Goal: Task Accomplishment & Management: Use online tool/utility

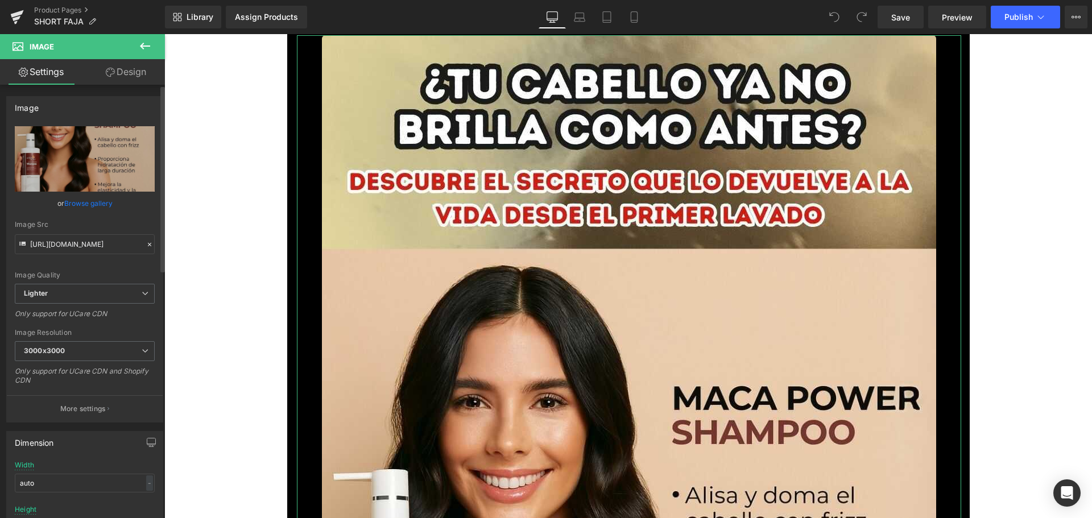
click at [110, 204] on link "Browse gallery" at bounding box center [88, 203] width 48 height 20
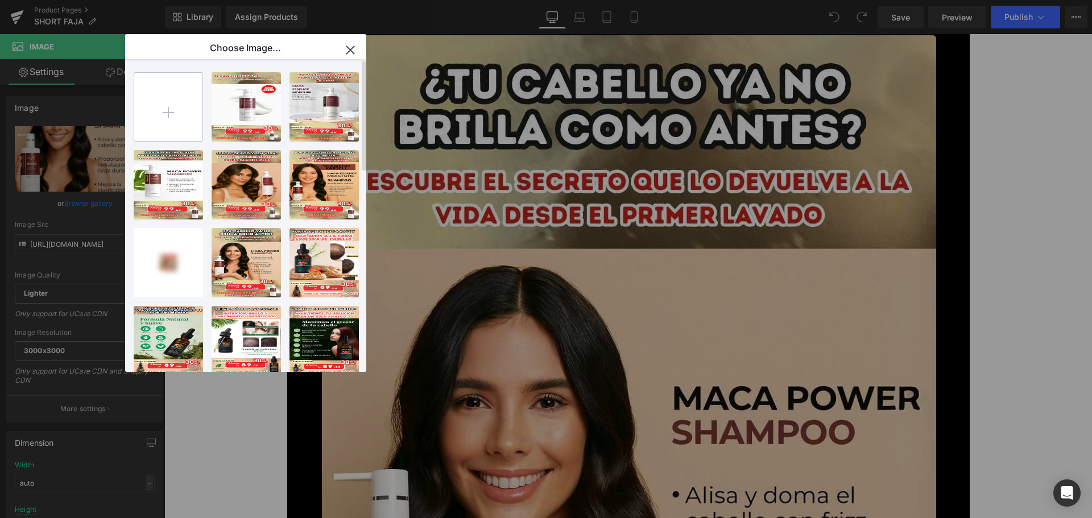
click at [0, 0] on input "file" at bounding box center [0, 0] width 0 height 0
type input "C:\fakepath\1.jpg"
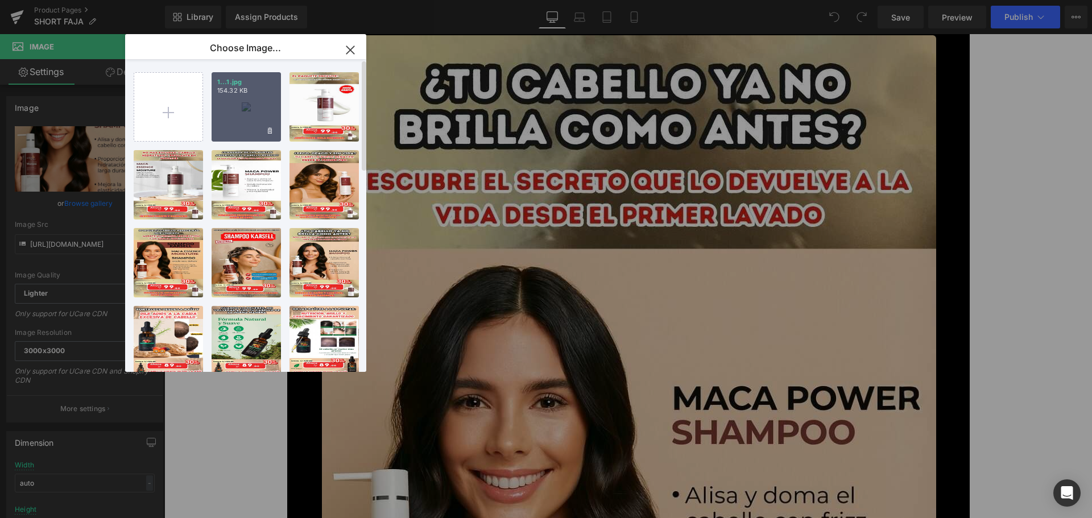
click at [246, 115] on div "1...1.jpg 154.32 KB" at bounding box center [246, 106] width 69 height 69
type input "[URL][DOMAIN_NAME]"
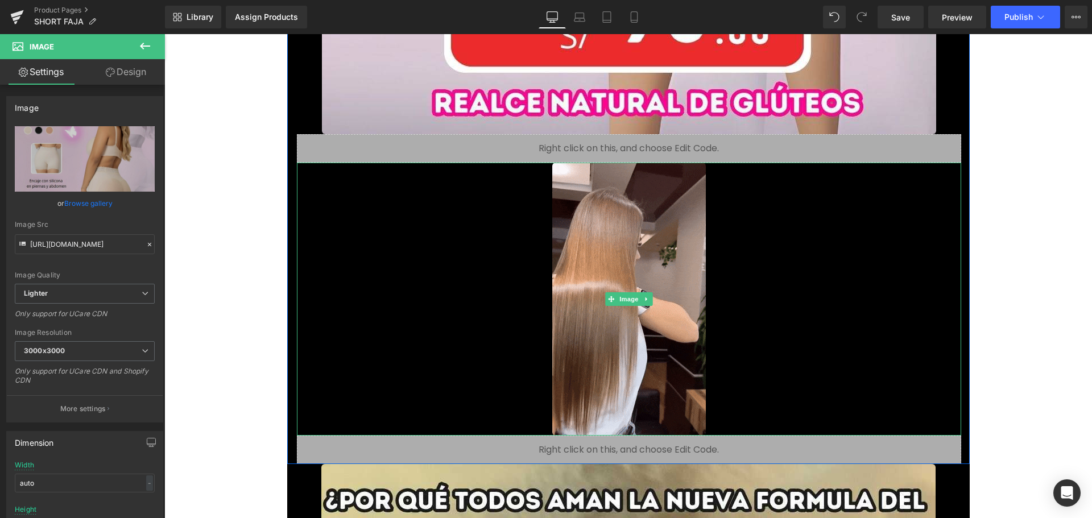
scroll to position [1081, 0]
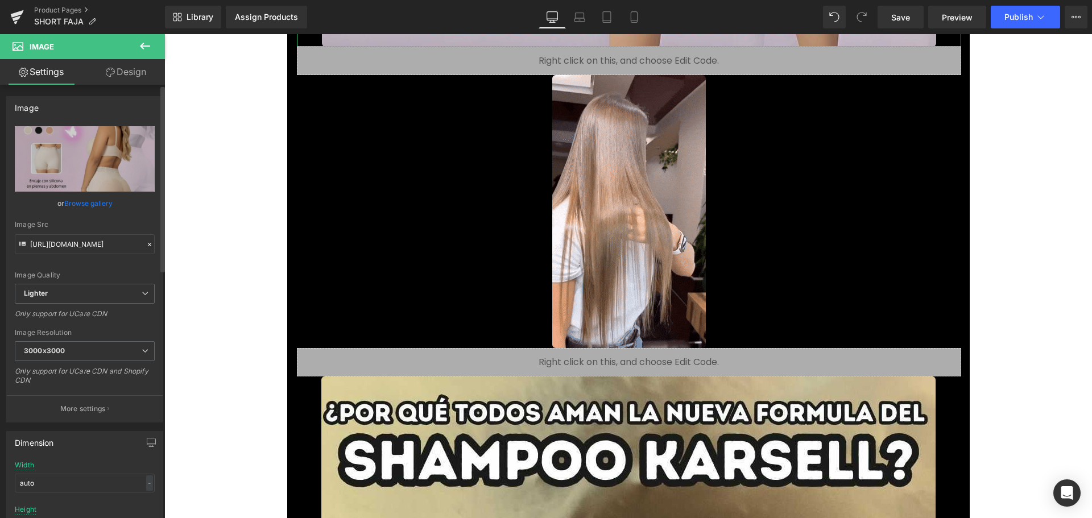
click at [95, 205] on link "Browse gallery" at bounding box center [88, 203] width 48 height 20
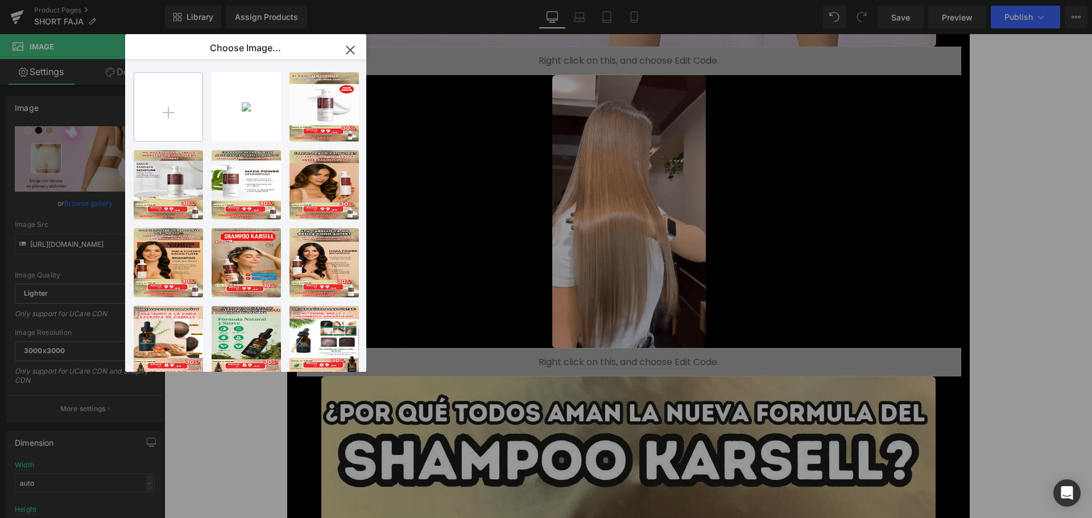
click at [0, 0] on input "file" at bounding box center [0, 0] width 0 height 0
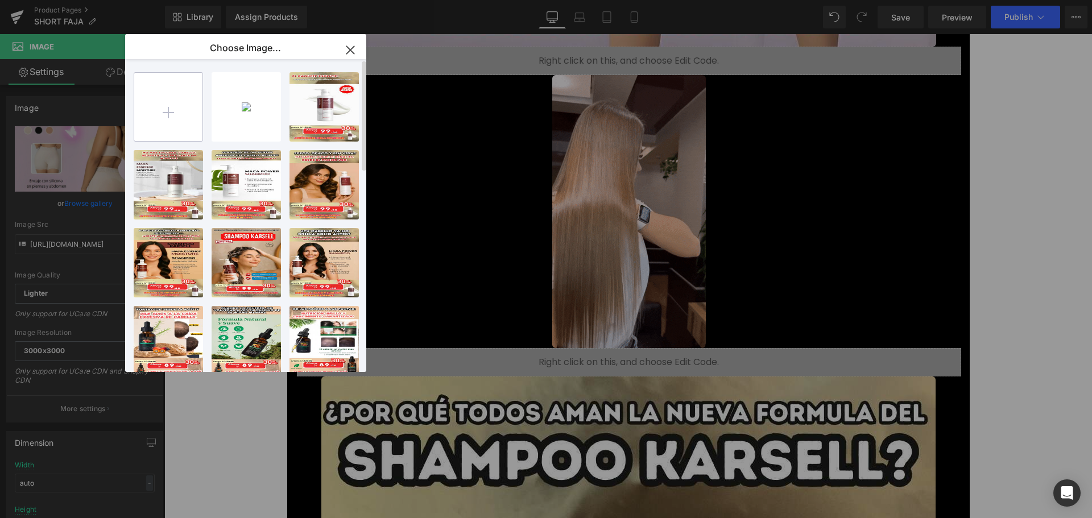
type input "C:\fakepath\giphy.gif"
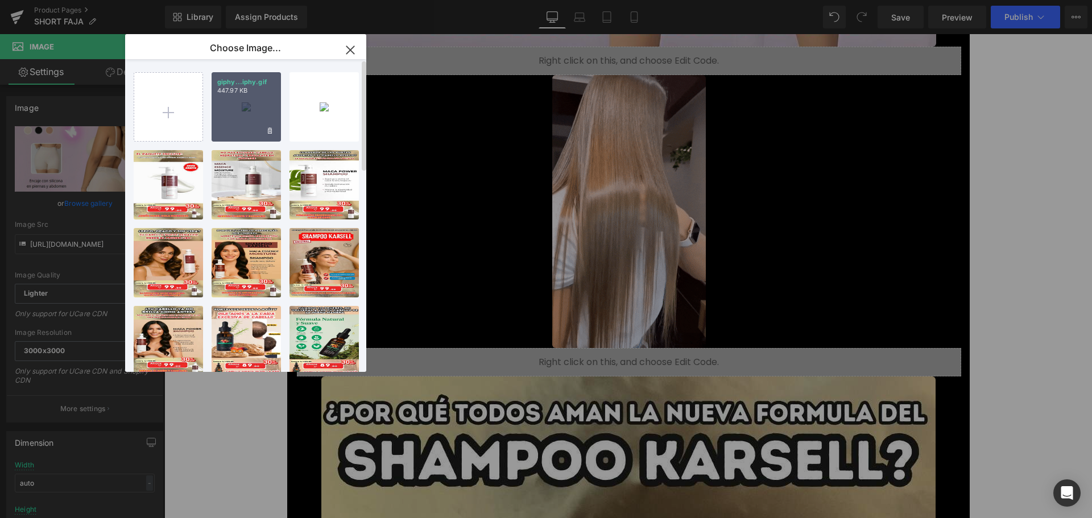
drag, startPoint x: 223, startPoint y: 114, endPoint x: 59, endPoint y: 80, distance: 167.3
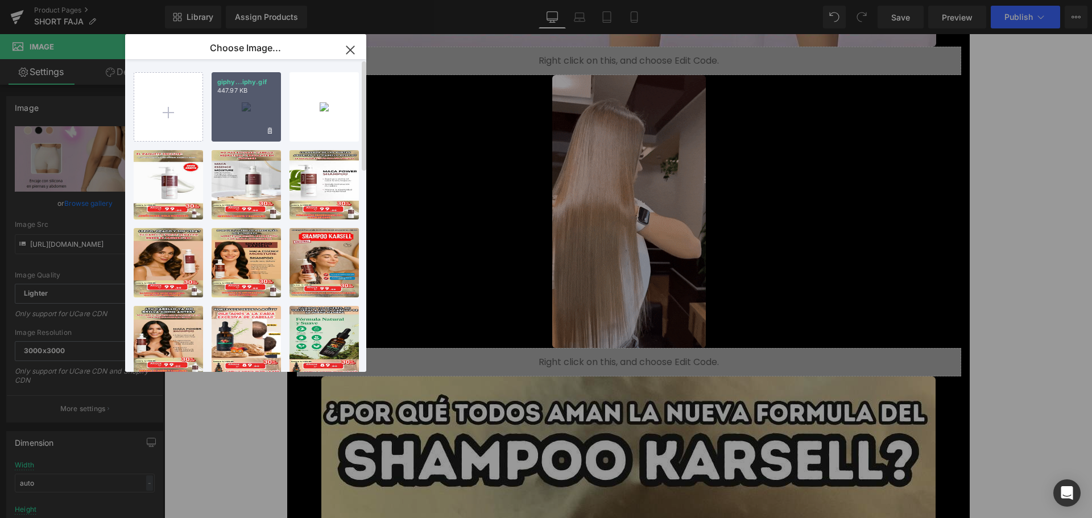
click at [223, 114] on div "giphy...iphy.gif 447.97 KB" at bounding box center [246, 106] width 69 height 69
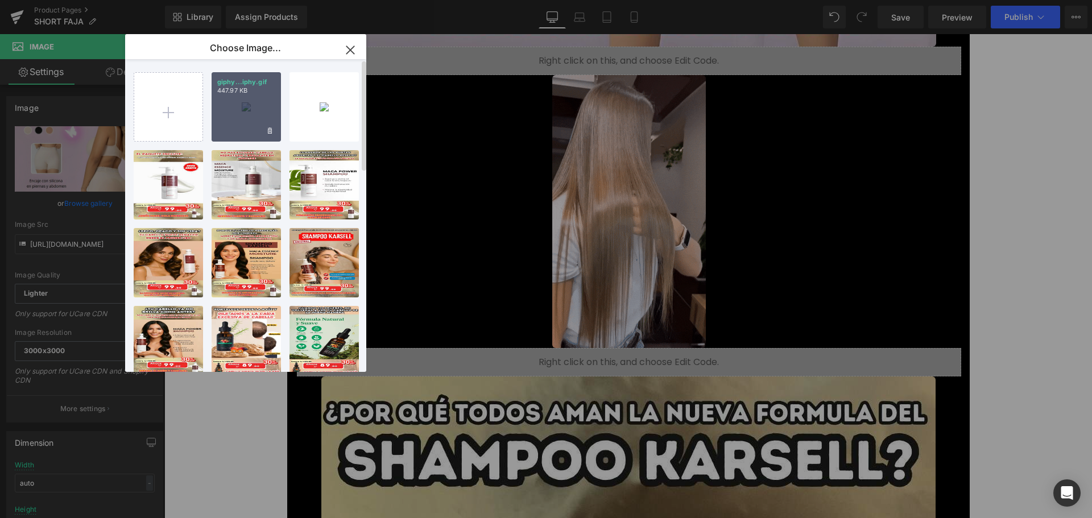
type input "[URL][DOMAIN_NAME]"
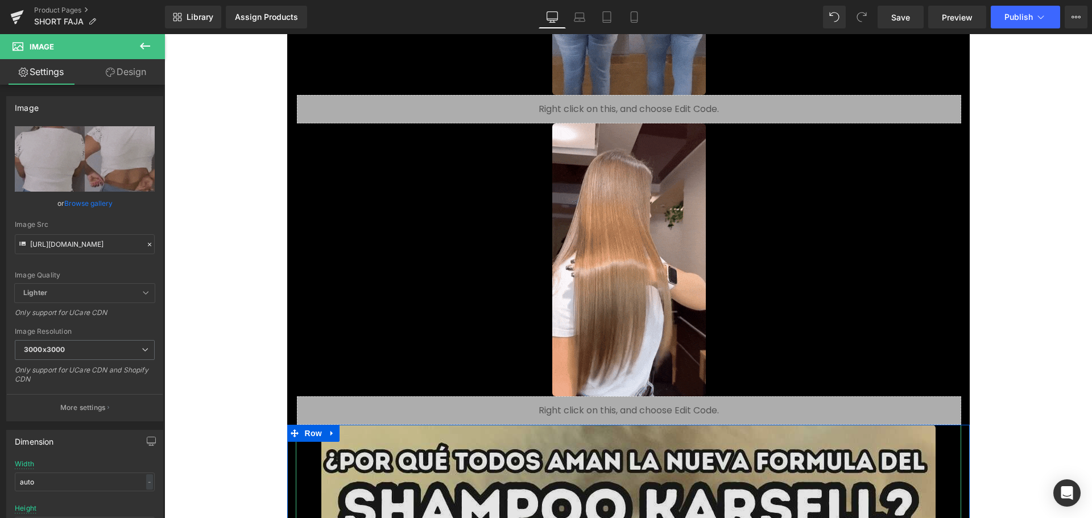
scroll to position [0, 0]
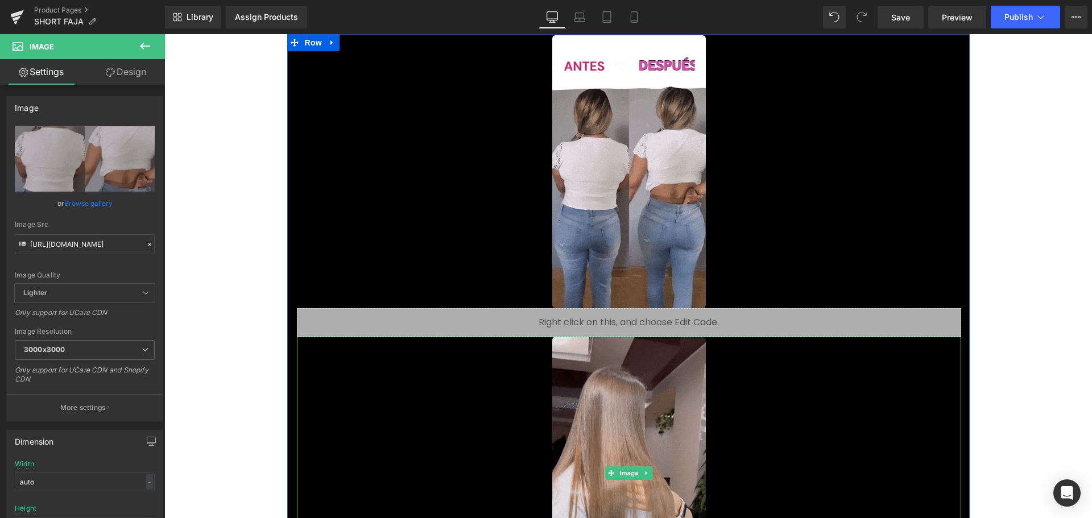
drag, startPoint x: 642, startPoint y: 418, endPoint x: 387, endPoint y: 328, distance: 270.2
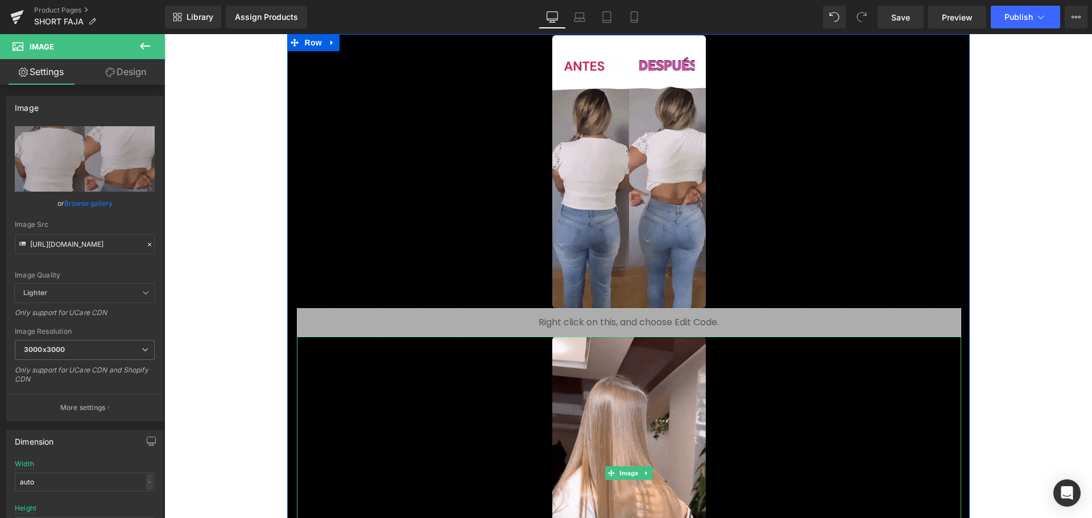
click at [640, 419] on img at bounding box center [629, 473] width 154 height 273
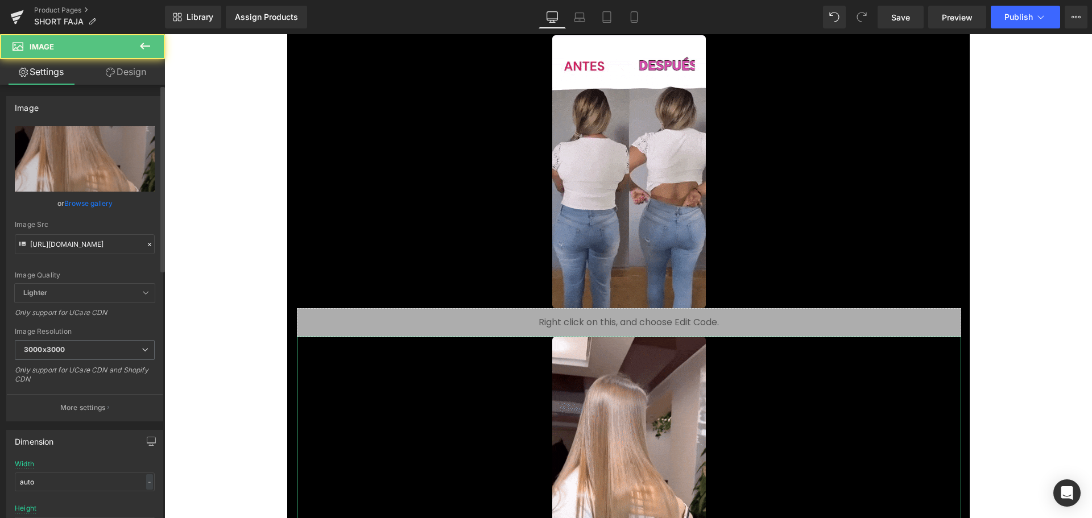
click at [88, 201] on link "Browse gallery" at bounding box center [88, 203] width 48 height 20
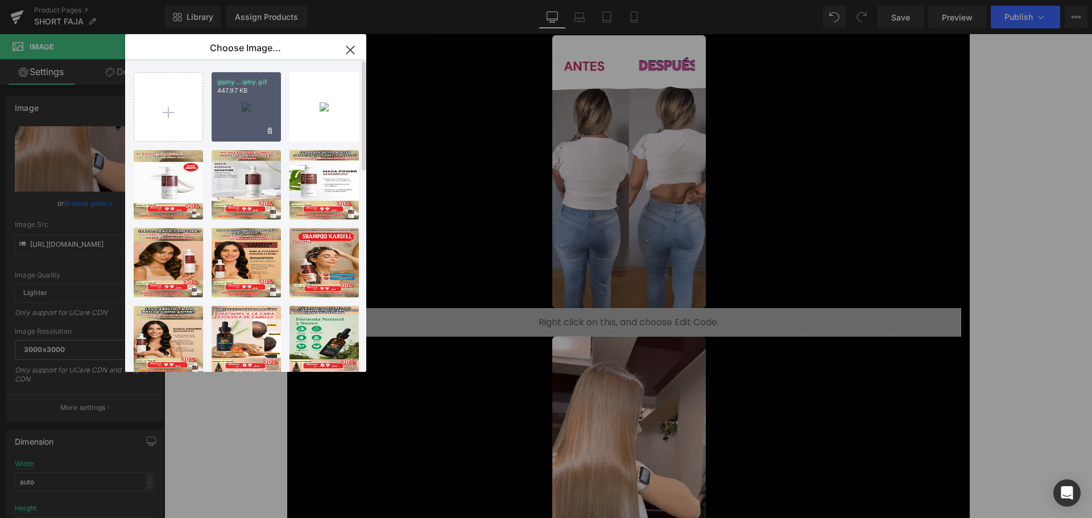
click at [242, 134] on div "giphy...iphy.gif 447.97 KB" at bounding box center [246, 106] width 69 height 69
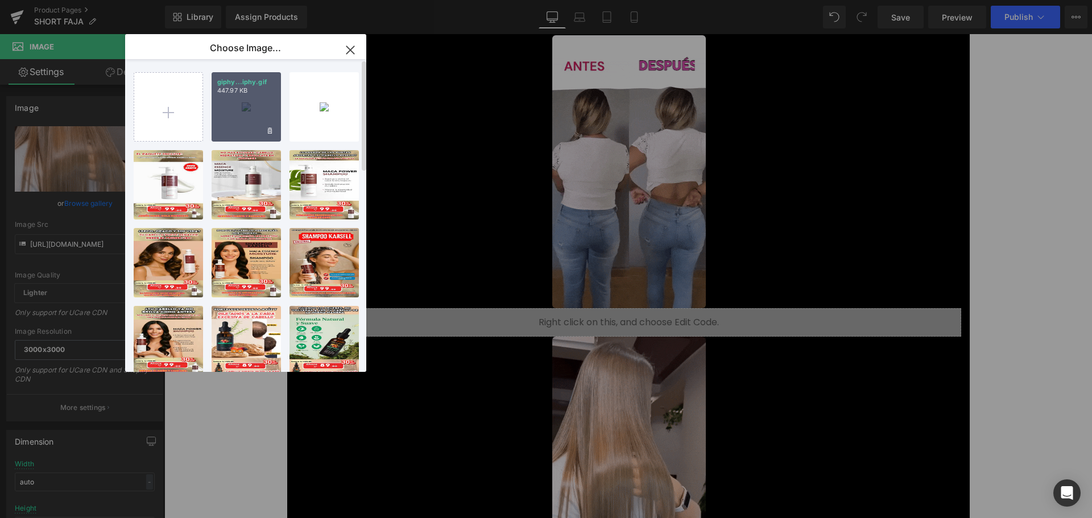
type input "[URL][DOMAIN_NAME]"
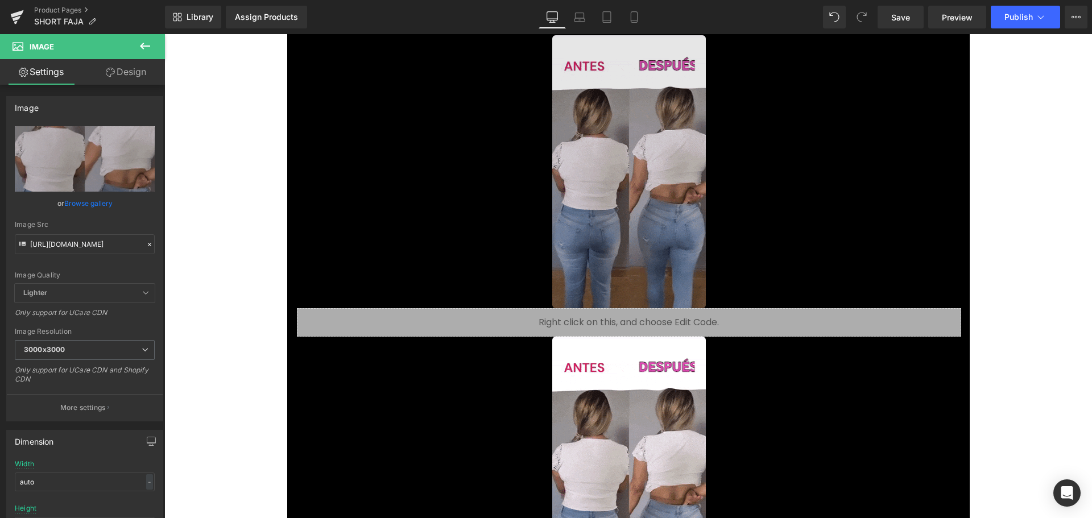
click at [593, 185] on img at bounding box center [629, 171] width 154 height 273
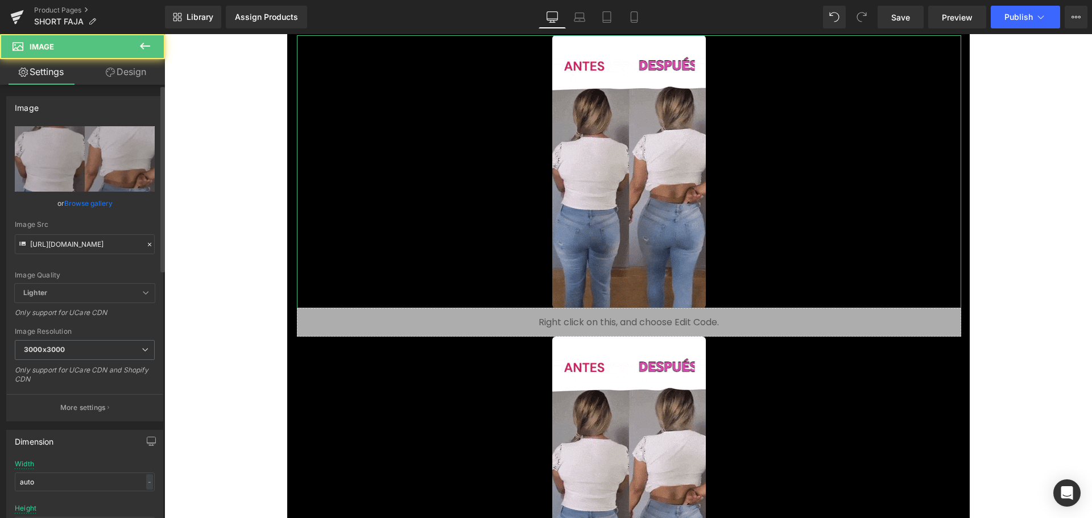
click at [103, 204] on link "Browse gallery" at bounding box center [88, 203] width 48 height 20
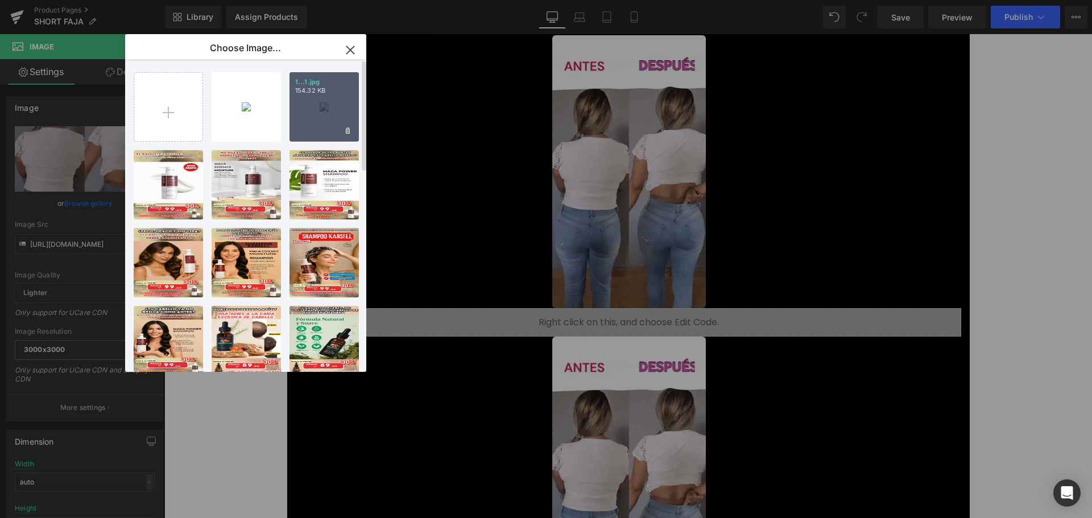
click at [303, 110] on div "1...1.jpg 154.32 KB" at bounding box center [324, 106] width 69 height 69
type input "[URL][DOMAIN_NAME]"
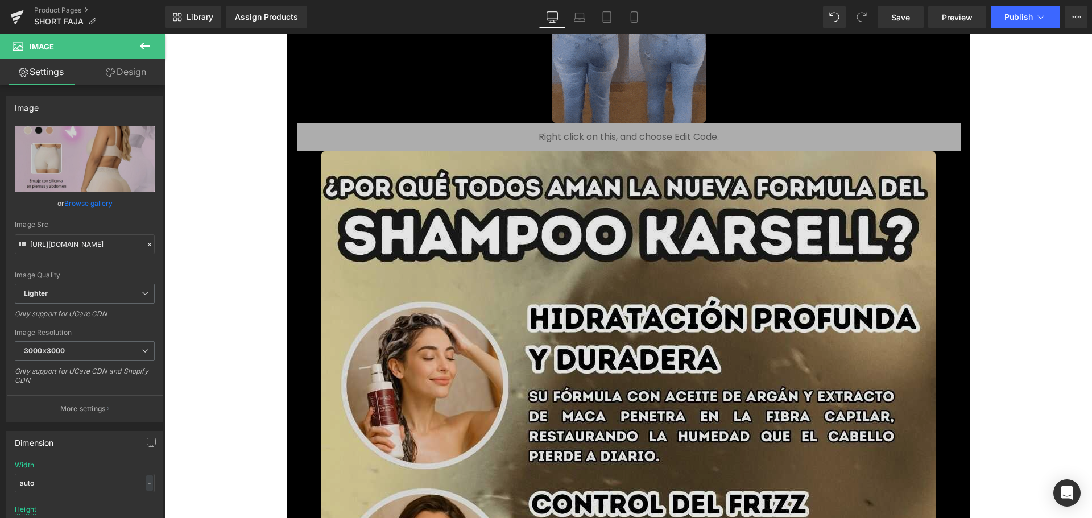
scroll to position [1308, 0]
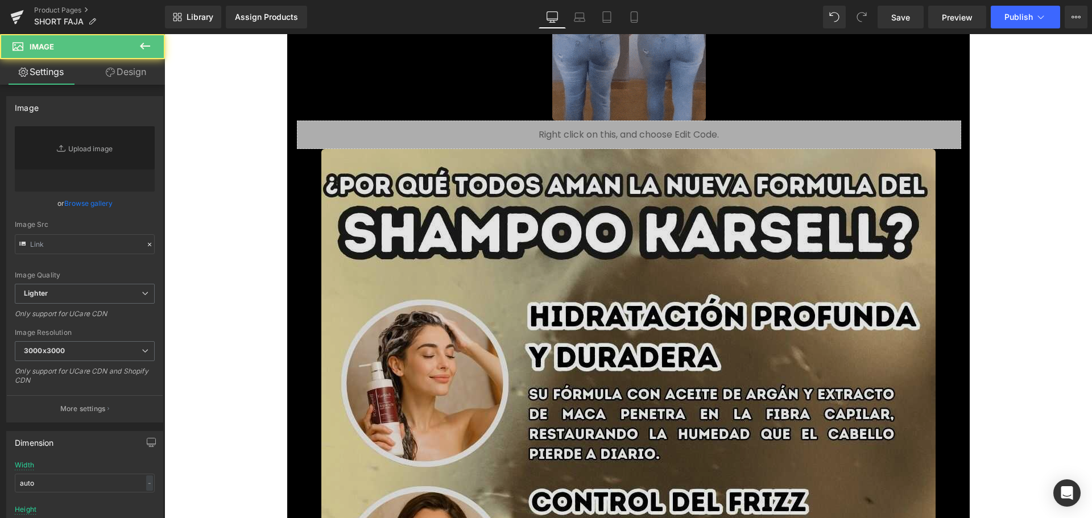
type input "[URL][DOMAIN_NAME]"
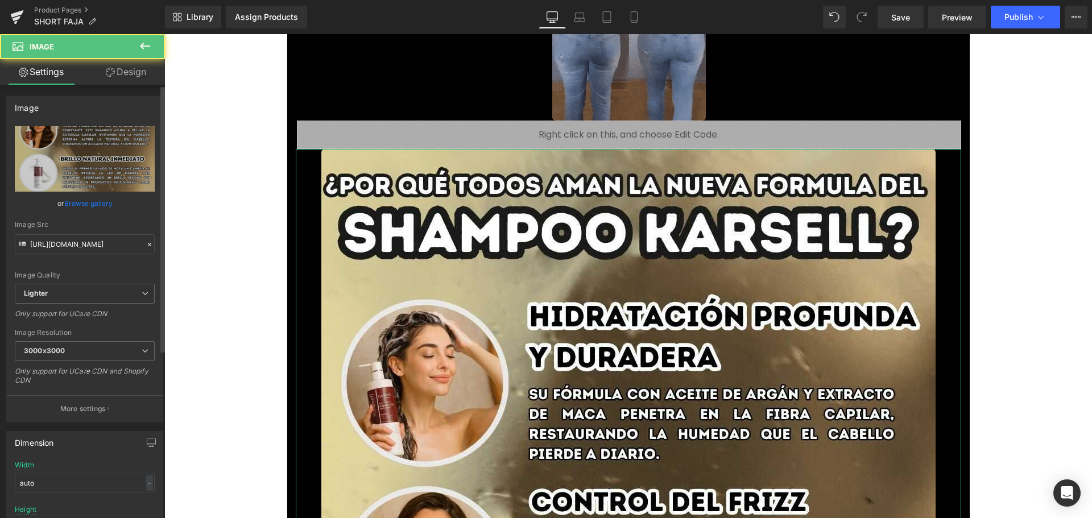
click at [90, 206] on link "Browse gallery" at bounding box center [88, 203] width 48 height 20
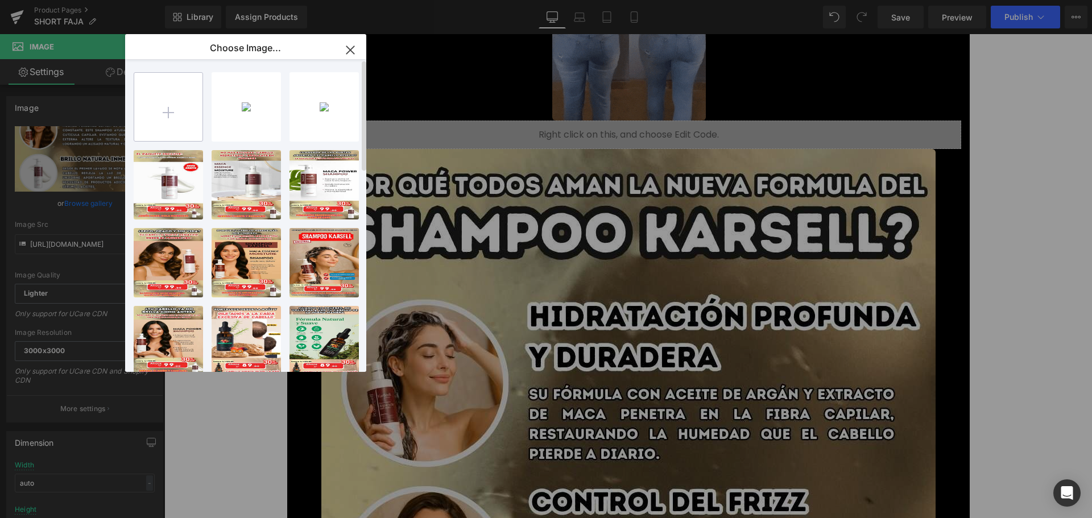
click at [0, 0] on input "file" at bounding box center [0, 0] width 0 height 0
type input "C:\fakepath\2.jpg"
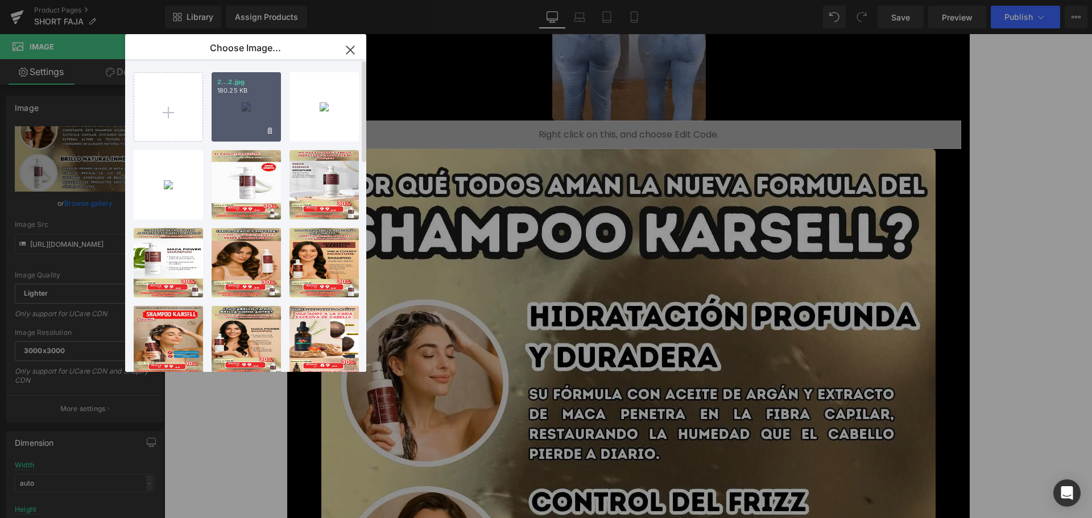
click at [246, 104] on div "2...2.jpg 180.25 KB" at bounding box center [246, 106] width 69 height 69
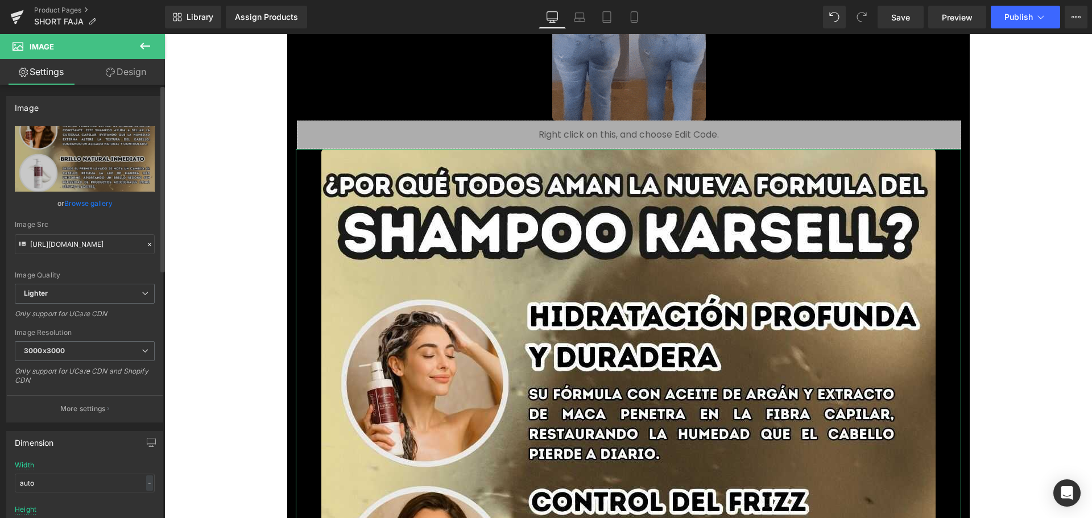
click at [107, 199] on link "Browse gallery" at bounding box center [88, 203] width 48 height 20
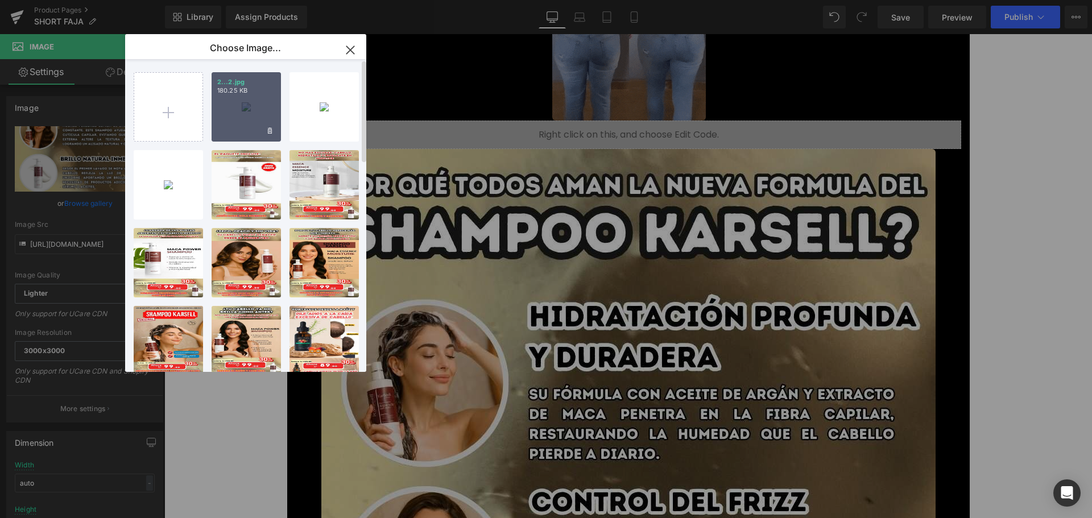
click at [238, 102] on div "2...2.jpg 180.25 KB" at bounding box center [246, 106] width 69 height 69
type input "[URL][DOMAIN_NAME]"
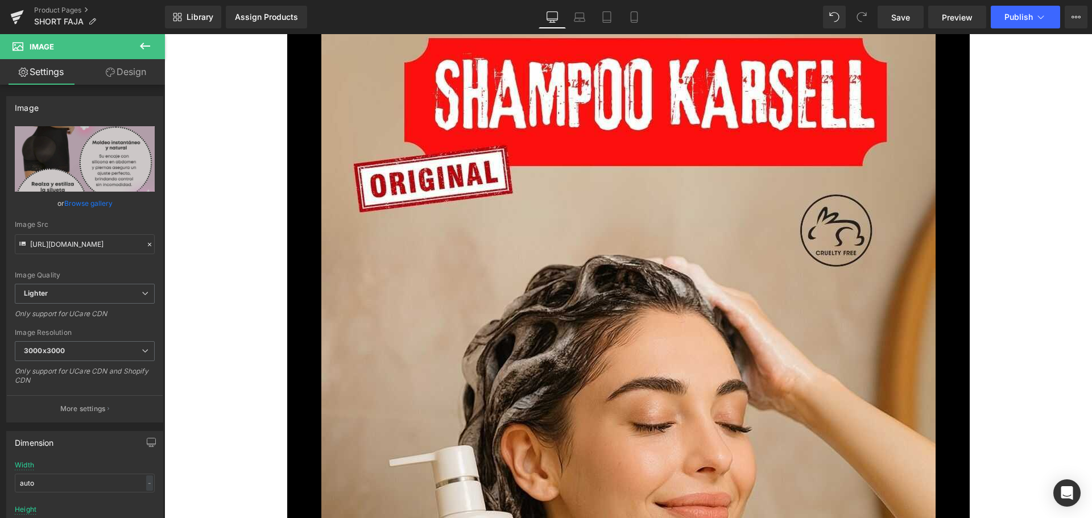
scroll to position [2616, 0]
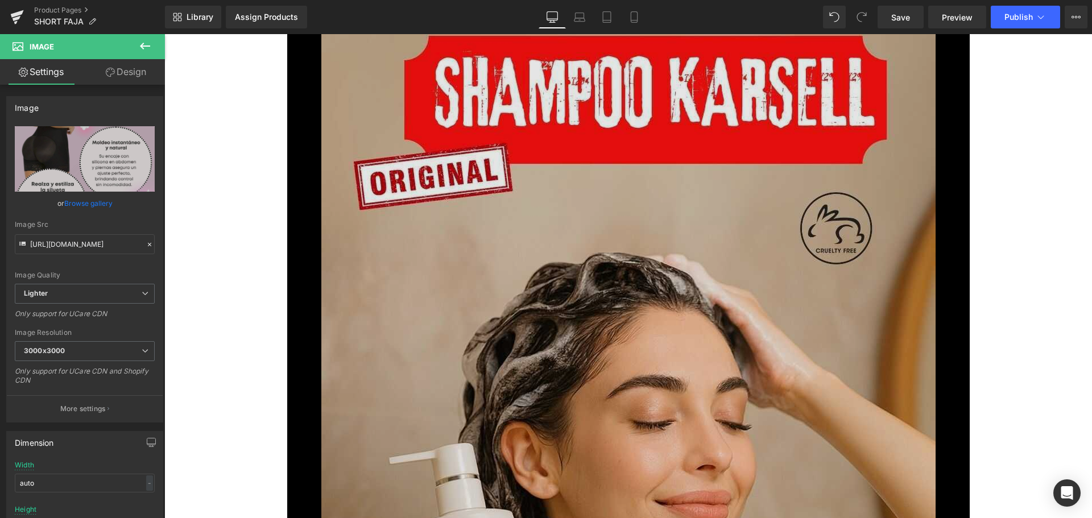
click at [443, 298] on img at bounding box center [628, 507] width 614 height 1092
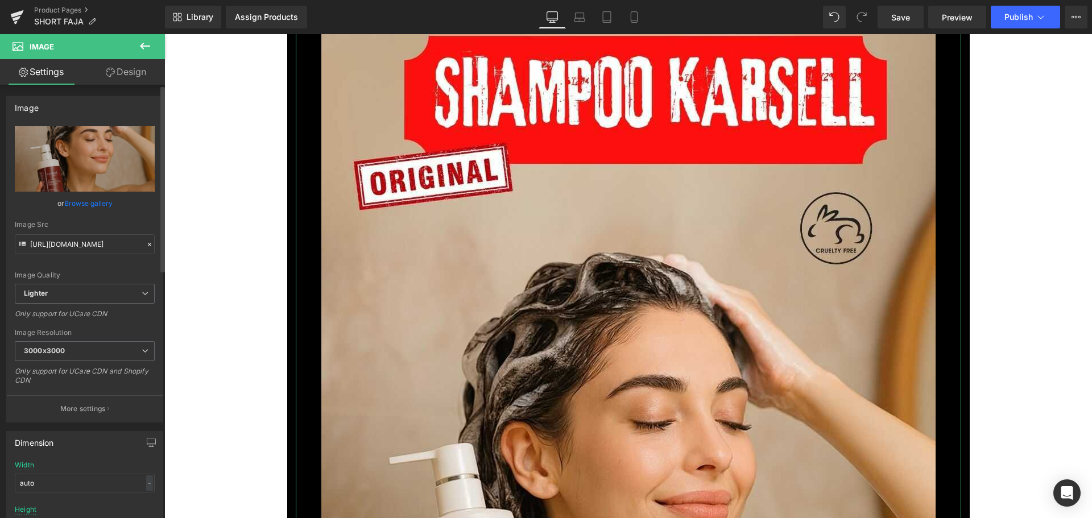
click at [93, 205] on link "Browse gallery" at bounding box center [88, 203] width 48 height 20
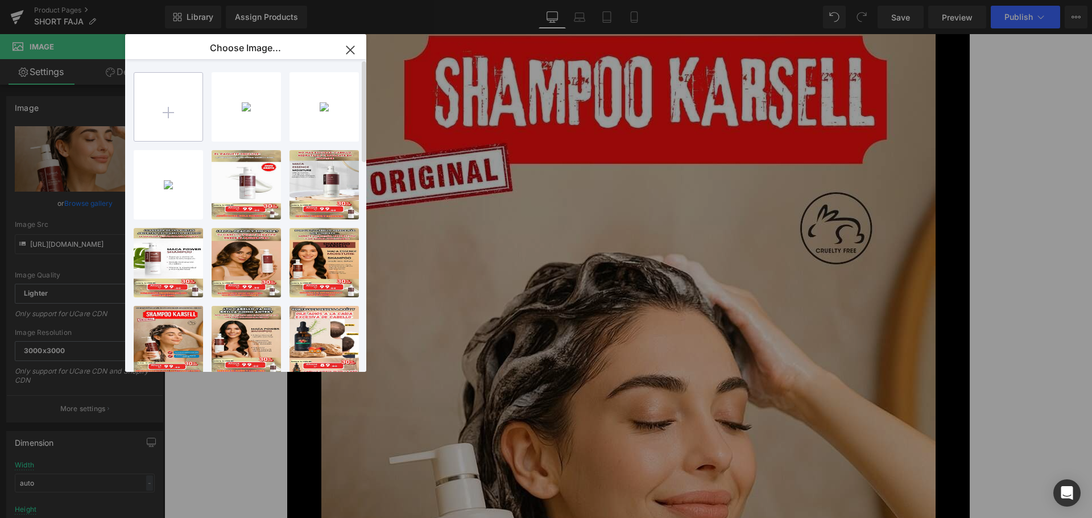
click at [0, 0] on input "file" at bounding box center [0, 0] width 0 height 0
type input "C:\fakepath\3.jpg"
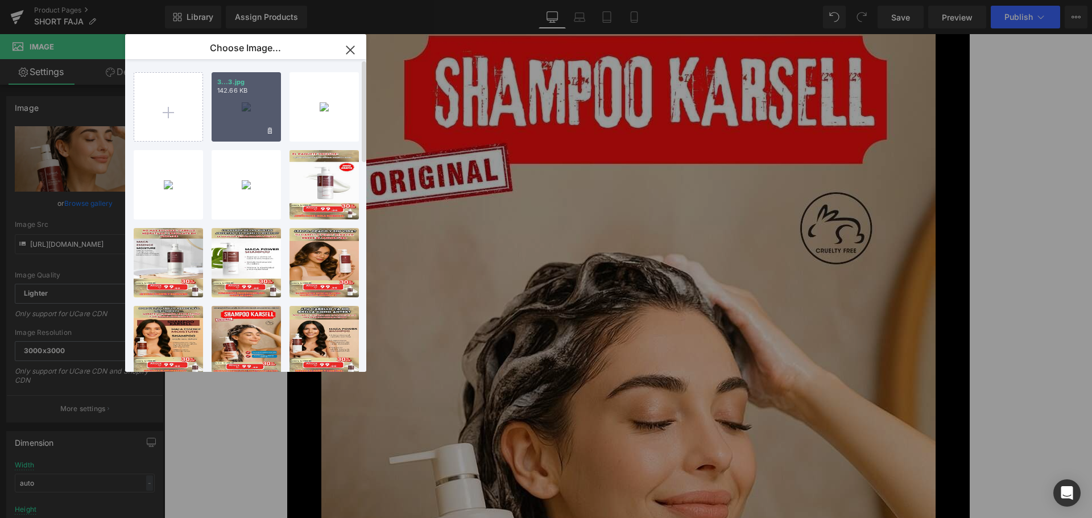
click at [239, 126] on div "3...3.jpg 142.66 KB" at bounding box center [246, 106] width 69 height 69
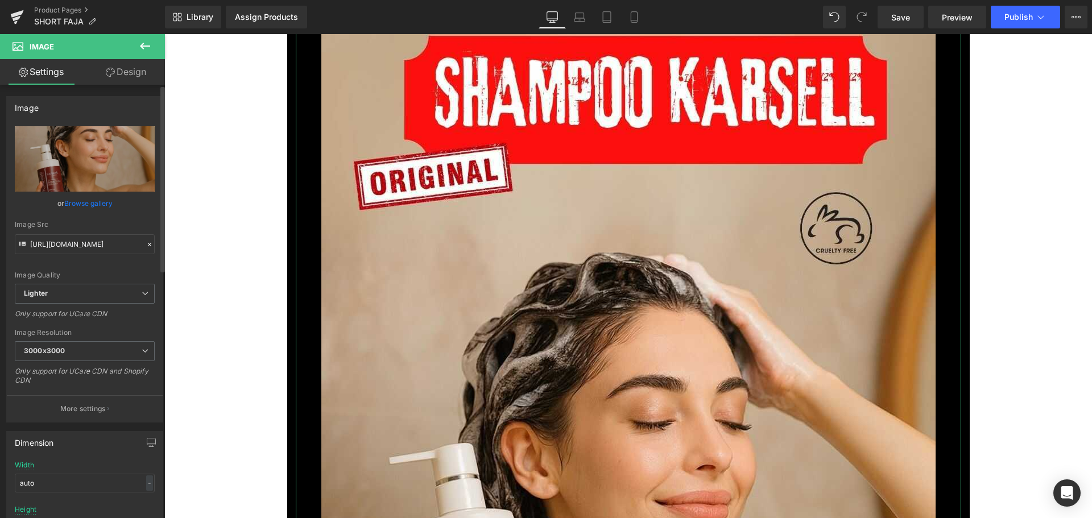
click at [97, 206] on link "Browse gallery" at bounding box center [88, 203] width 48 height 20
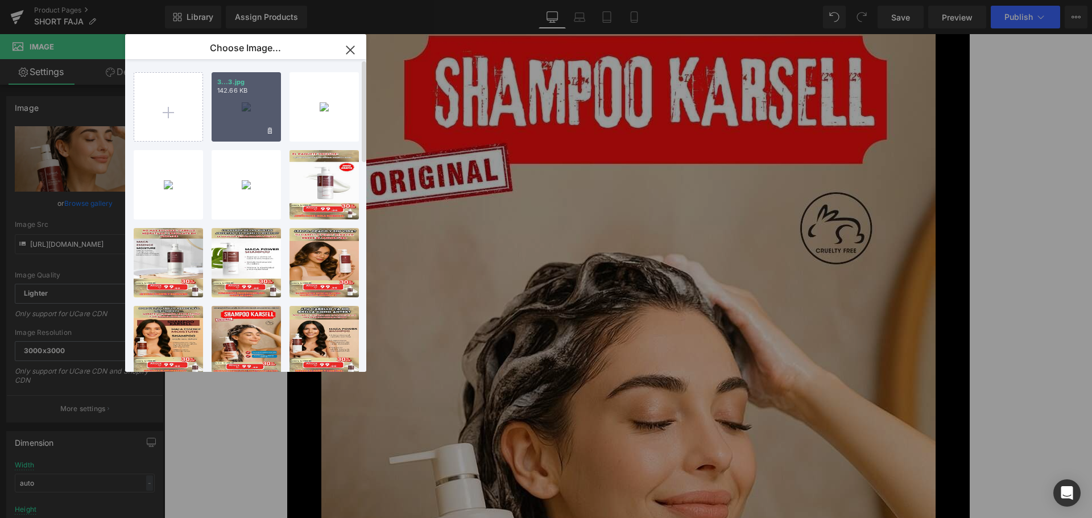
click at [257, 123] on div "3...3.jpg 142.66 KB" at bounding box center [246, 106] width 69 height 69
type input "[URL][DOMAIN_NAME]"
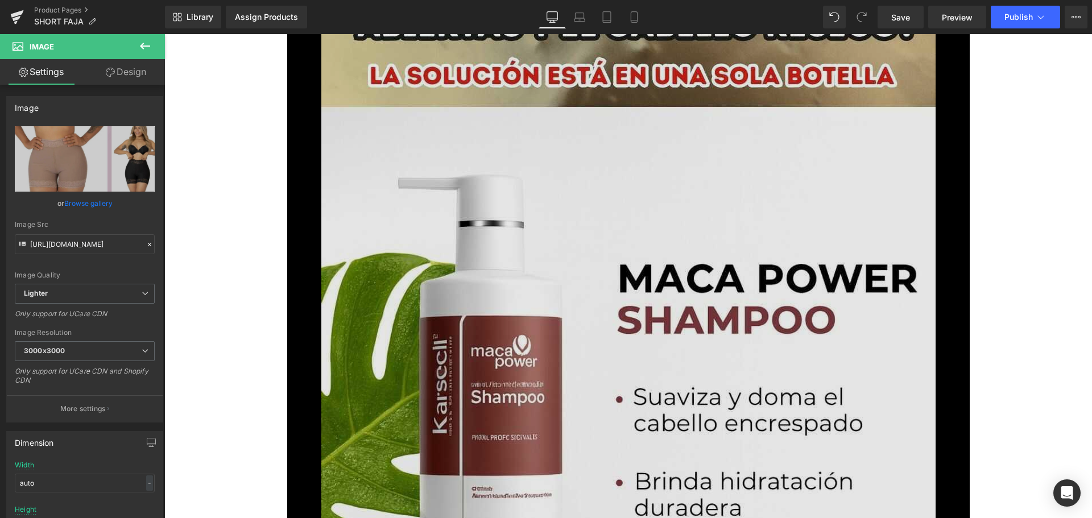
scroll to position [3868, 0]
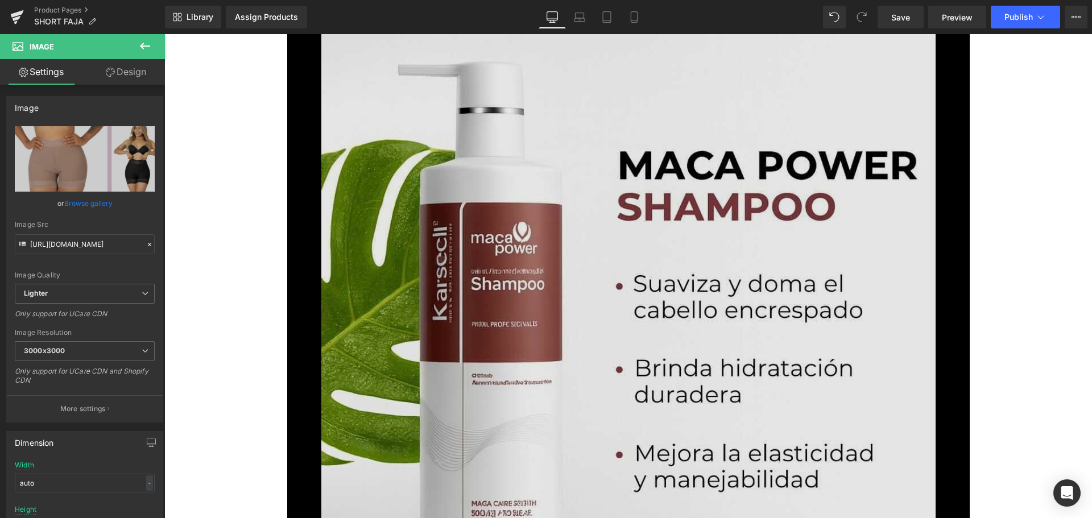
click at [450, 314] on img at bounding box center [628, 377] width 614 height 1092
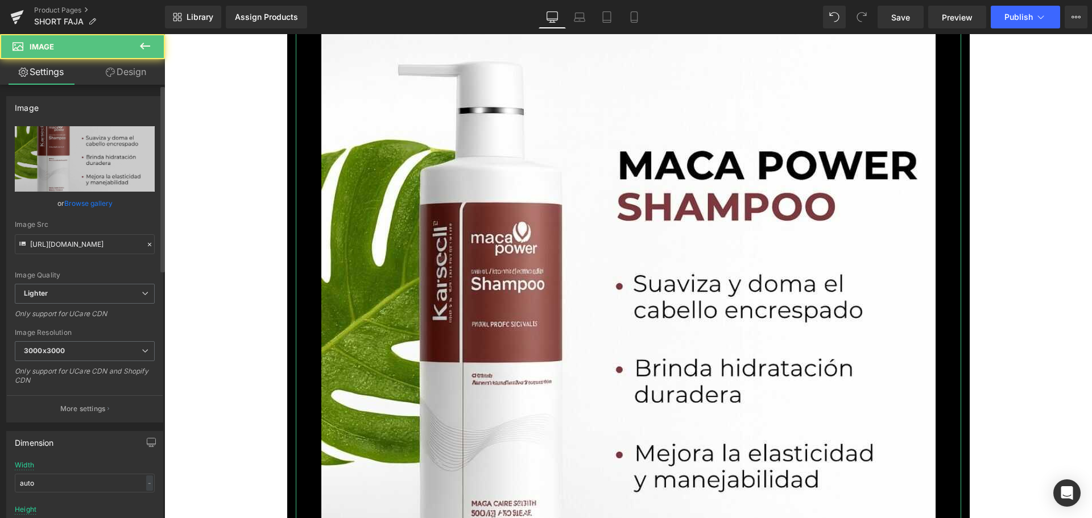
click at [107, 202] on link "Browse gallery" at bounding box center [88, 203] width 48 height 20
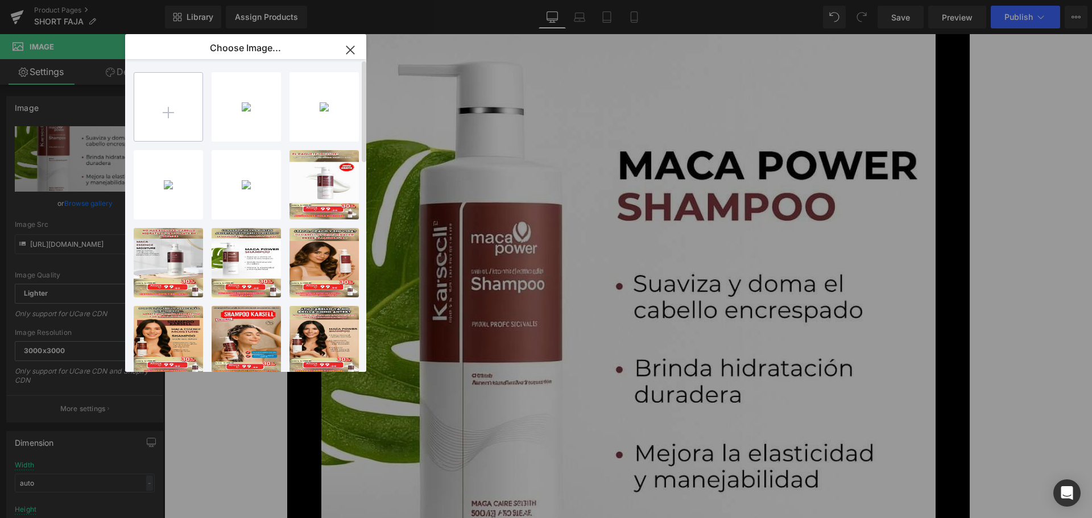
click at [0, 0] on input "file" at bounding box center [0, 0] width 0 height 0
type input "C:\fakepath\222.gif"
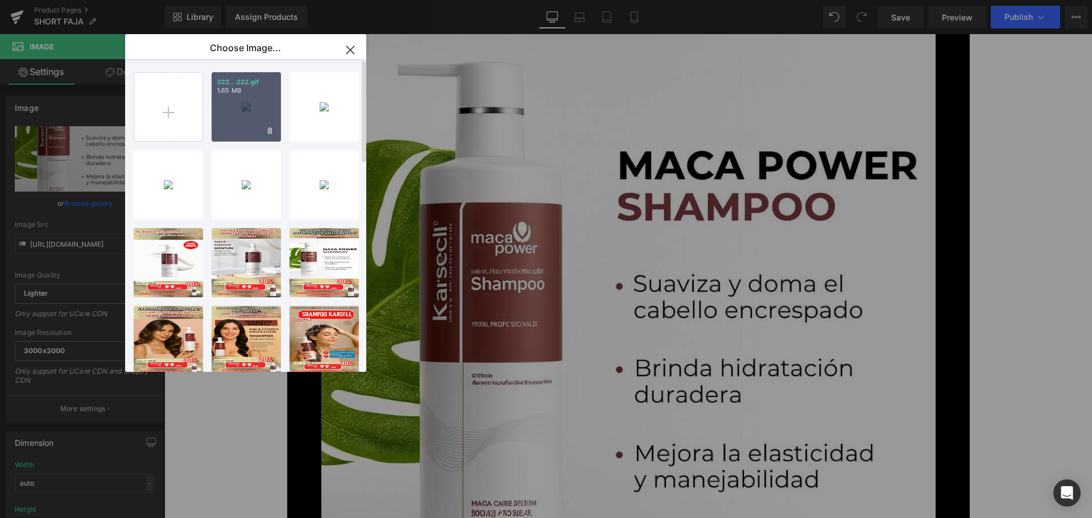
drag, startPoint x: 245, startPoint y: 123, endPoint x: 81, endPoint y: 88, distance: 168.1
click at [245, 123] on div "222...222.gif 1.65 MB" at bounding box center [246, 106] width 69 height 69
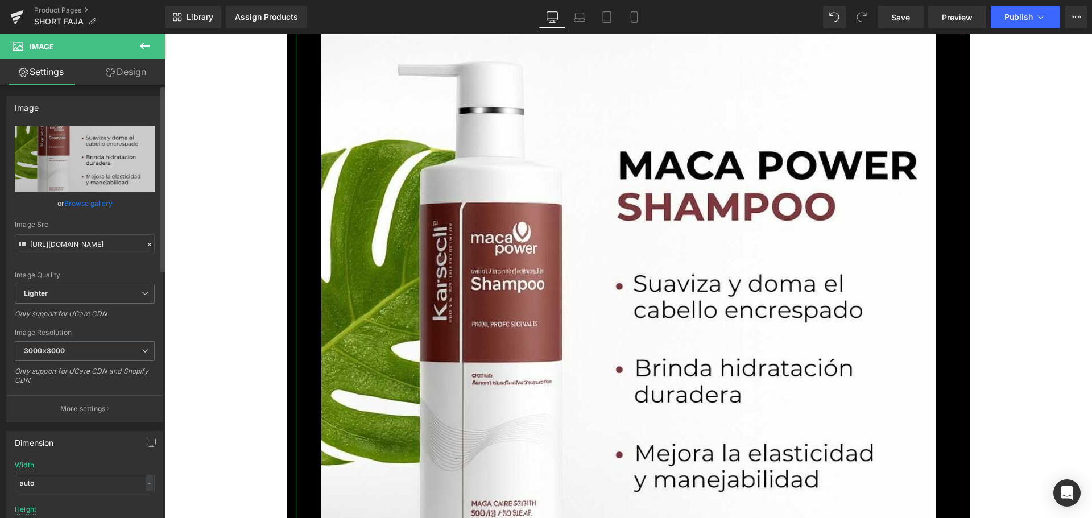
click at [106, 198] on link "Browse gallery" at bounding box center [88, 203] width 48 height 20
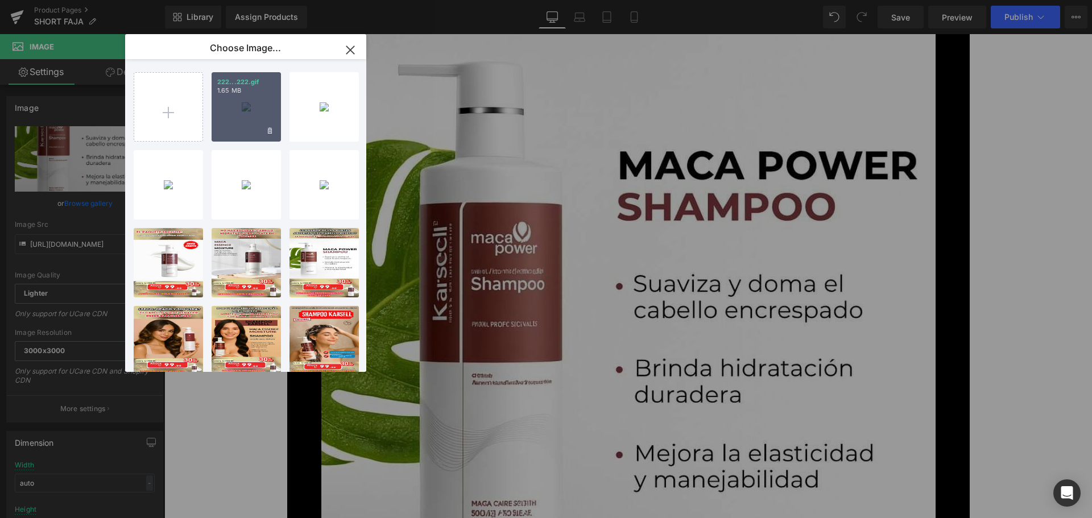
click at [229, 115] on div "222...222.gif 1.65 MB" at bounding box center [246, 106] width 69 height 69
type input "[URL][DOMAIN_NAME]"
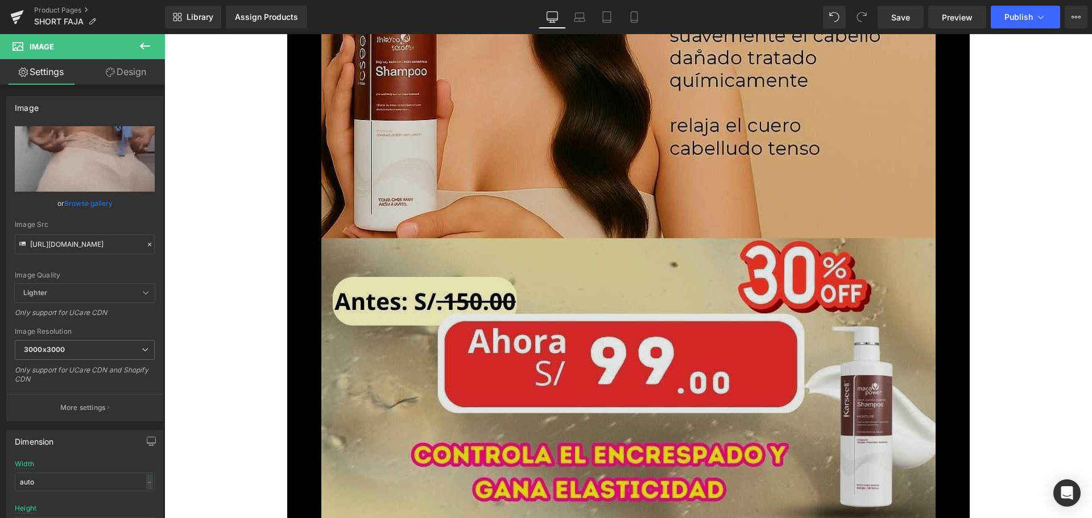
scroll to position [4664, 0]
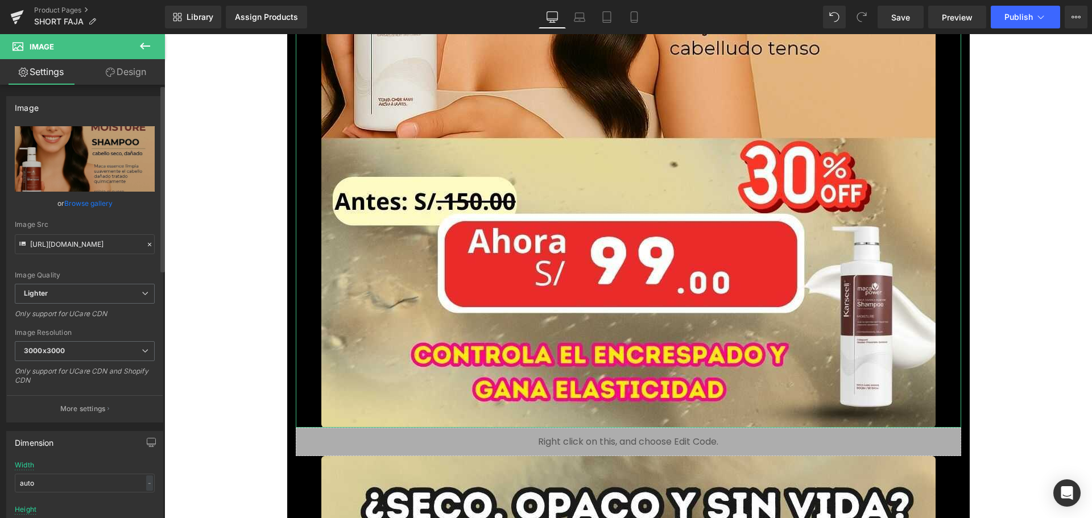
click at [101, 206] on link "Browse gallery" at bounding box center [88, 203] width 48 height 20
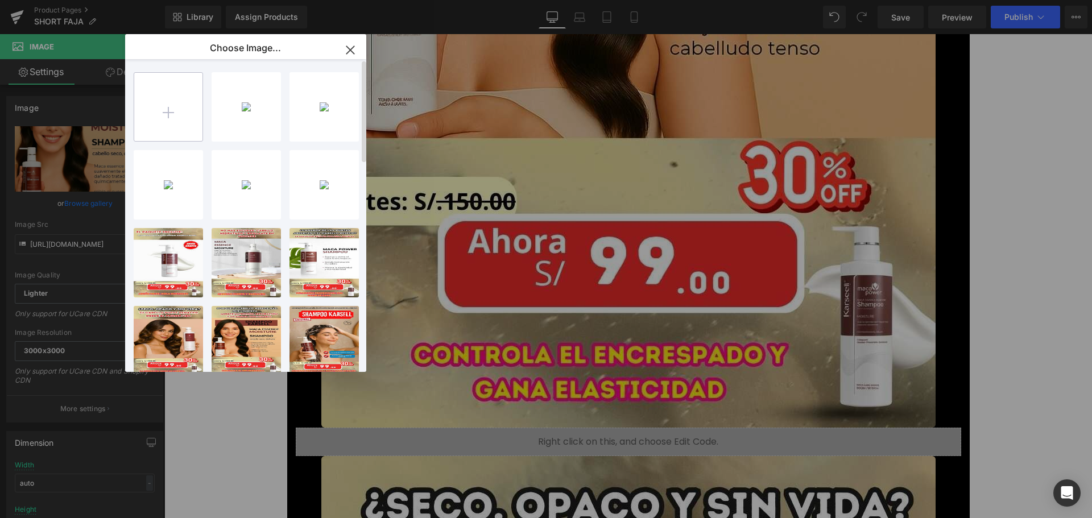
click at [0, 0] on input "file" at bounding box center [0, 0] width 0 height 0
type input "C:\fakepath\4.jpg"
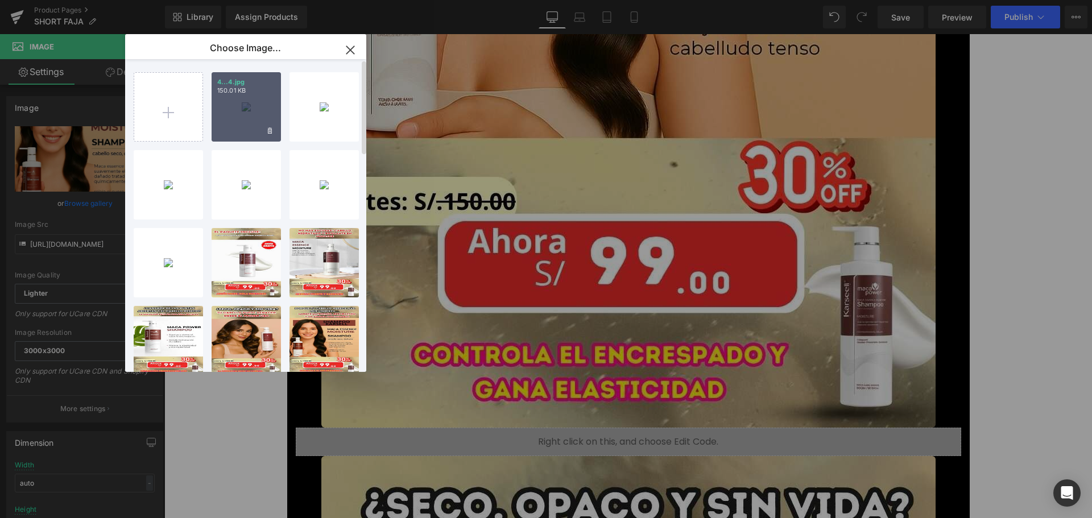
click at [245, 104] on div "4...4.jpg 150.01 KB" at bounding box center [246, 106] width 69 height 69
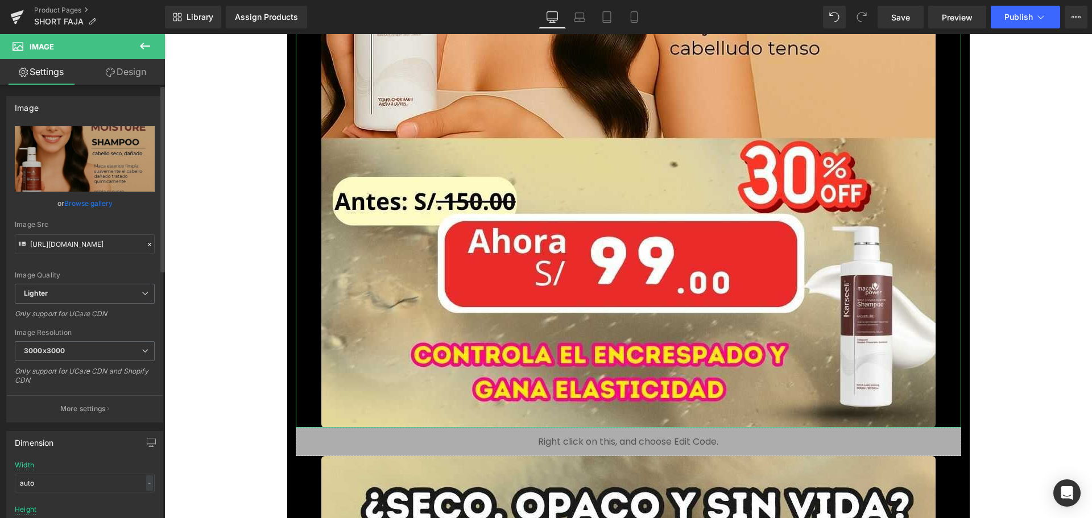
click at [100, 204] on link "Browse gallery" at bounding box center [88, 203] width 48 height 20
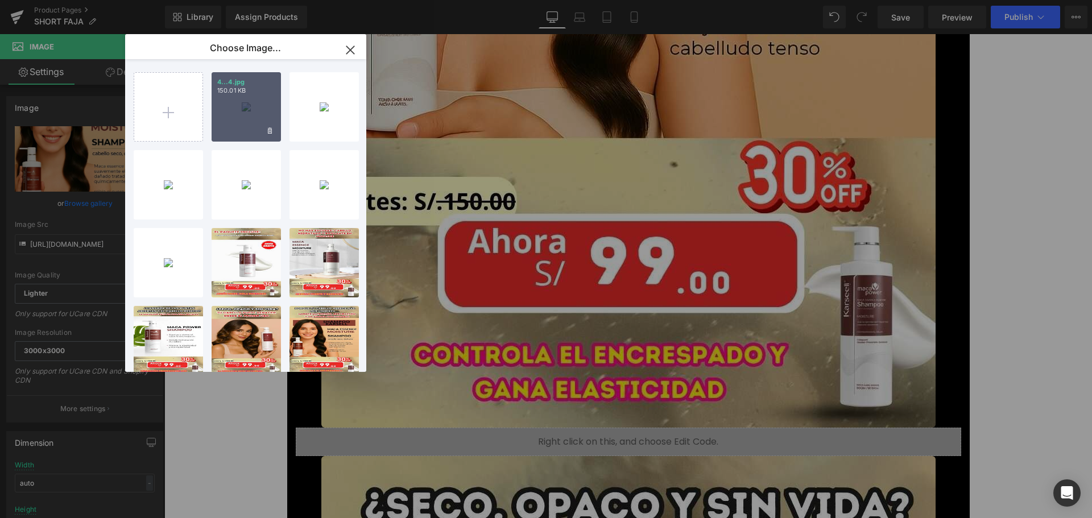
click at [247, 96] on div "4...4.jpg 150.01 KB" at bounding box center [246, 106] width 69 height 69
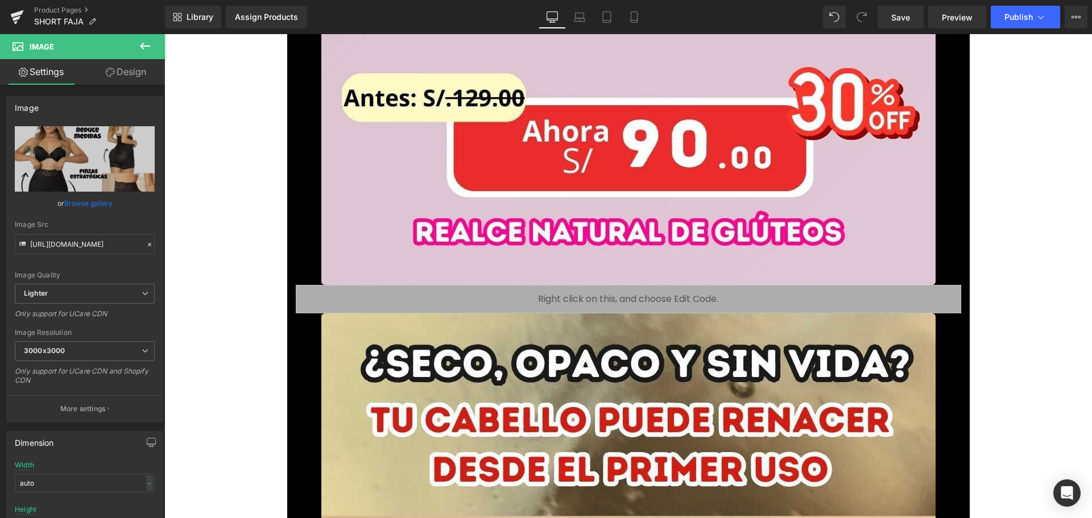
scroll to position [4948, 0]
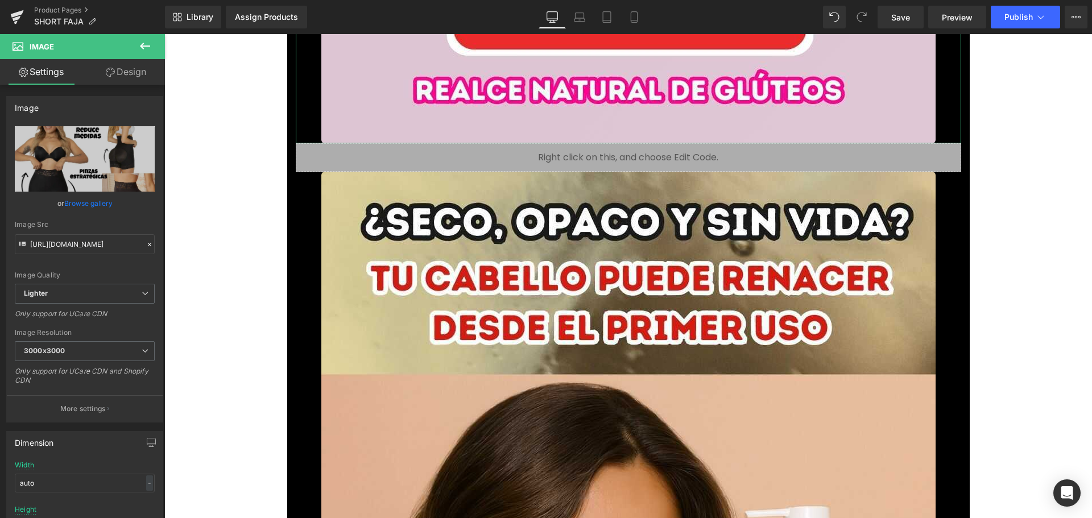
click at [103, 202] on link "Browse gallery" at bounding box center [88, 203] width 48 height 20
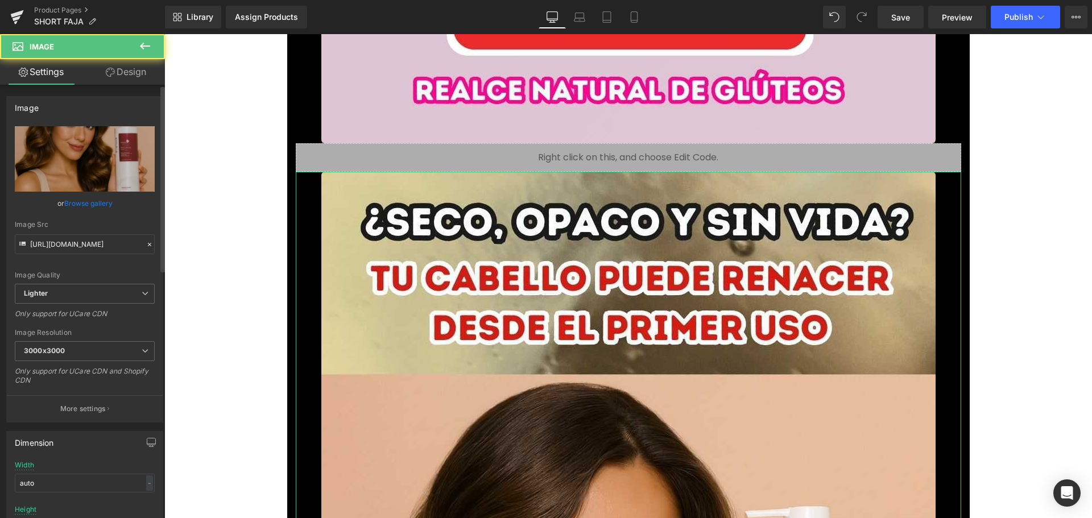
click at [95, 201] on link "Browse gallery" at bounding box center [88, 203] width 48 height 20
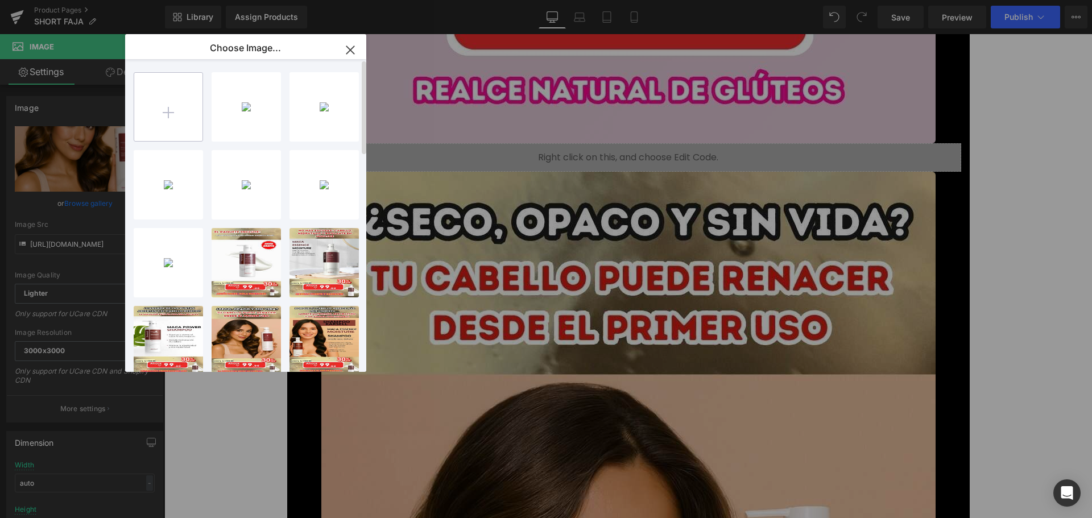
click at [0, 0] on input "file" at bounding box center [0, 0] width 0 height 0
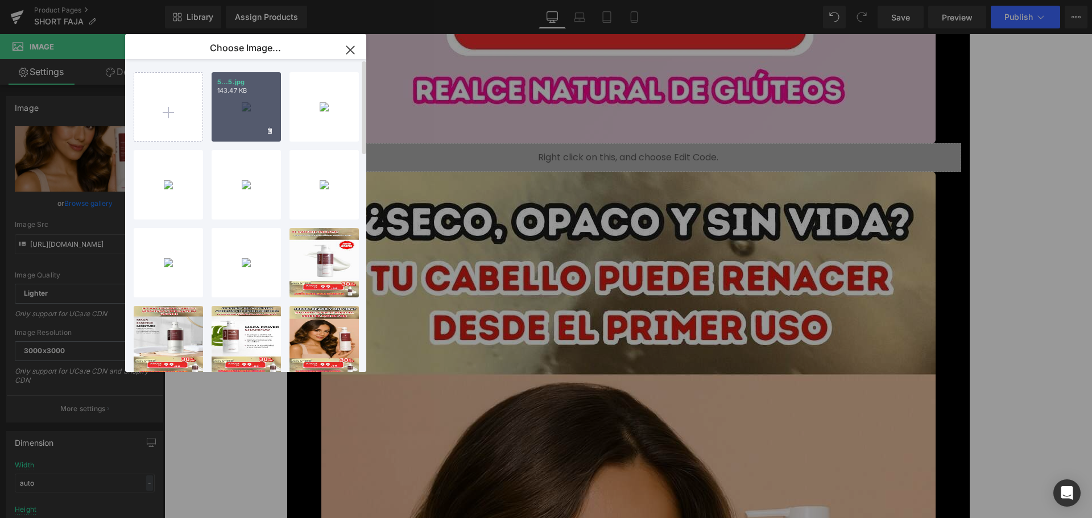
click at [252, 118] on div "5...5.jpg 143.47 KB" at bounding box center [246, 106] width 69 height 69
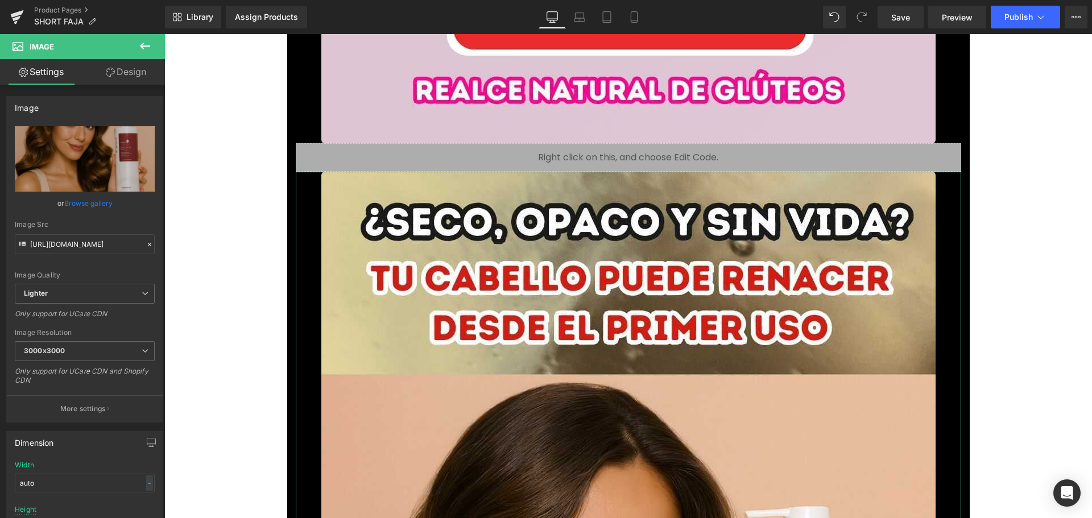
drag, startPoint x: 98, startPoint y: 207, endPoint x: 134, endPoint y: 201, distance: 36.4
click at [97, 207] on link "Browse gallery" at bounding box center [88, 203] width 48 height 20
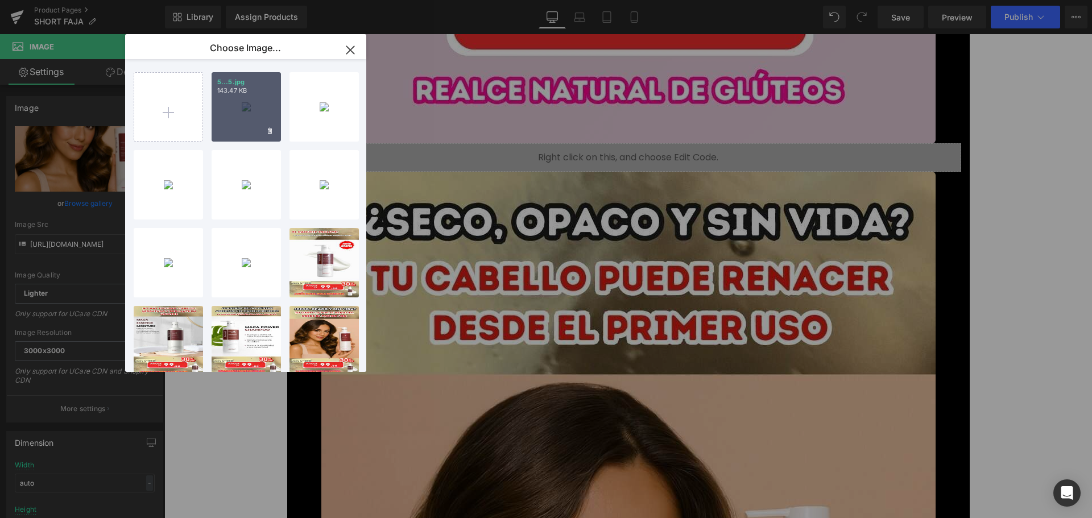
click at [226, 102] on div "5...5.jpg 143.47 KB" at bounding box center [246, 106] width 69 height 69
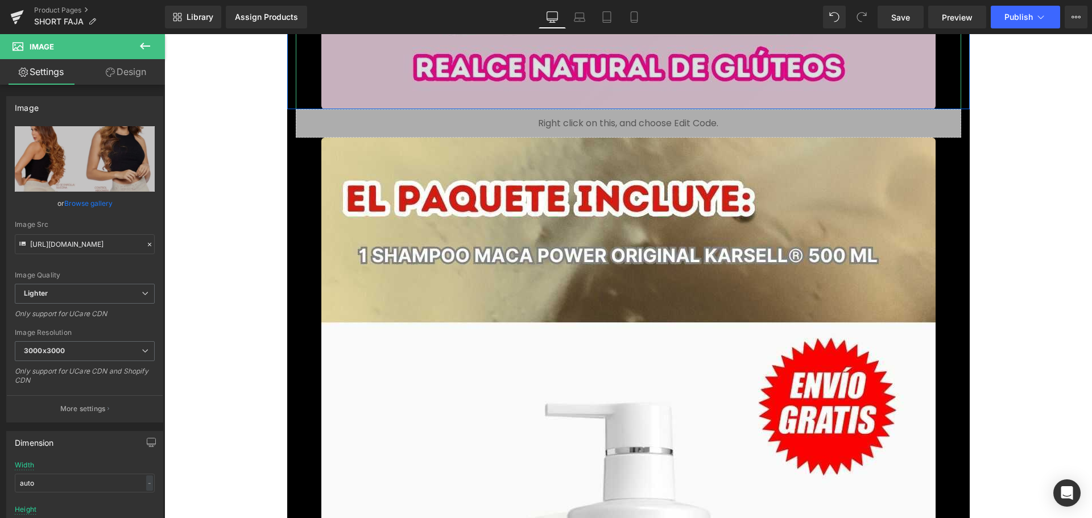
scroll to position [6257, 0]
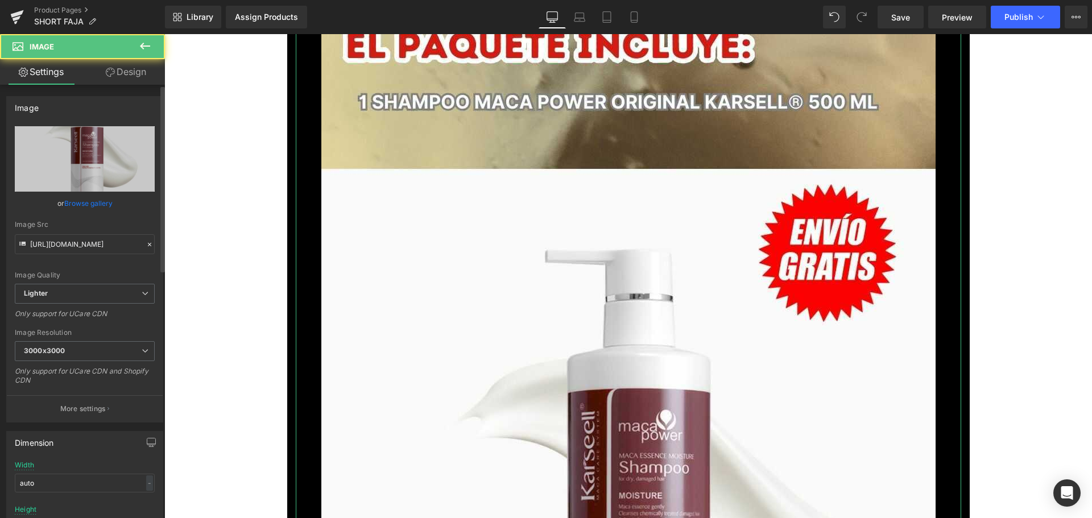
click at [105, 208] on link "Browse gallery" at bounding box center [88, 203] width 48 height 20
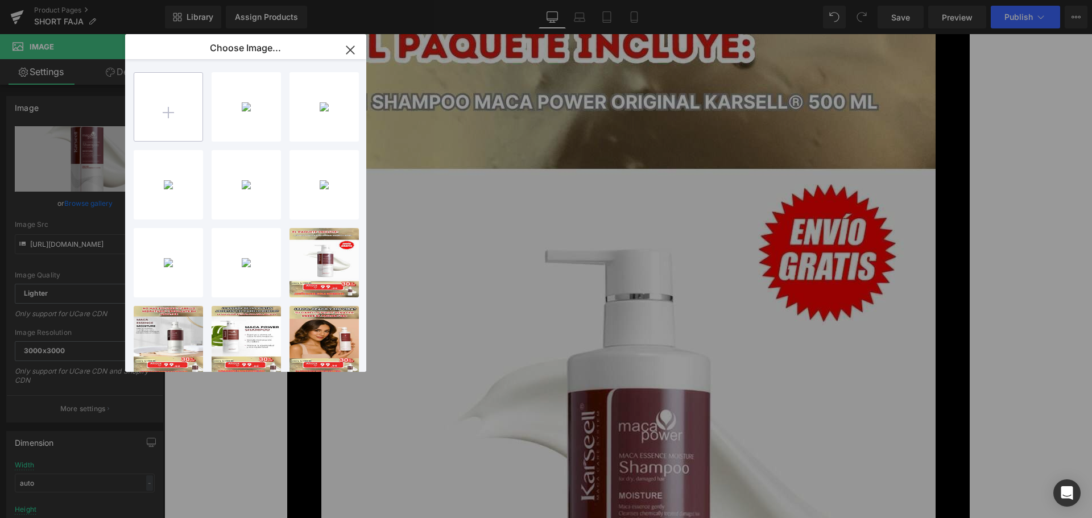
click at [0, 0] on input "file" at bounding box center [0, 0] width 0 height 0
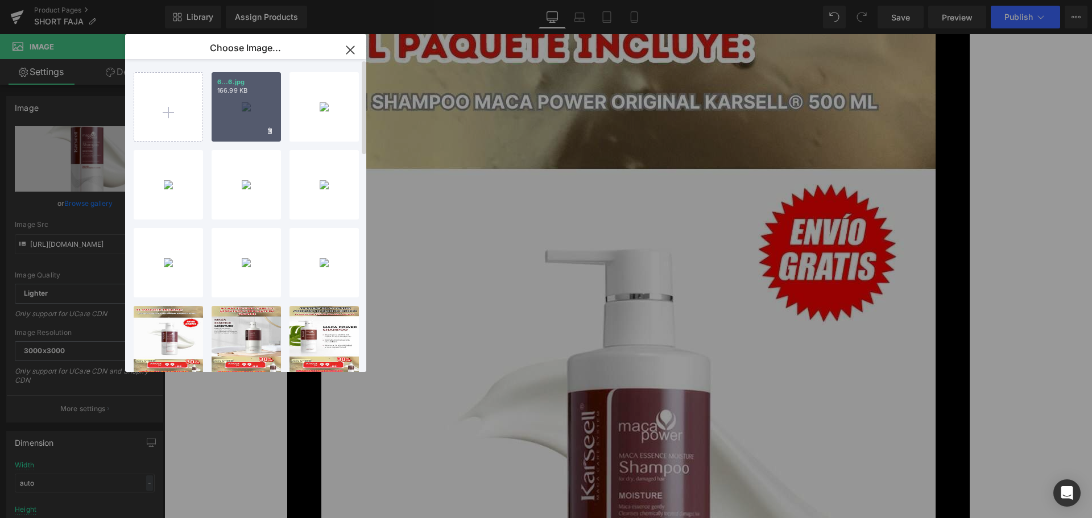
click at [243, 100] on div "6...6.jpg 166.99 KB" at bounding box center [246, 106] width 69 height 69
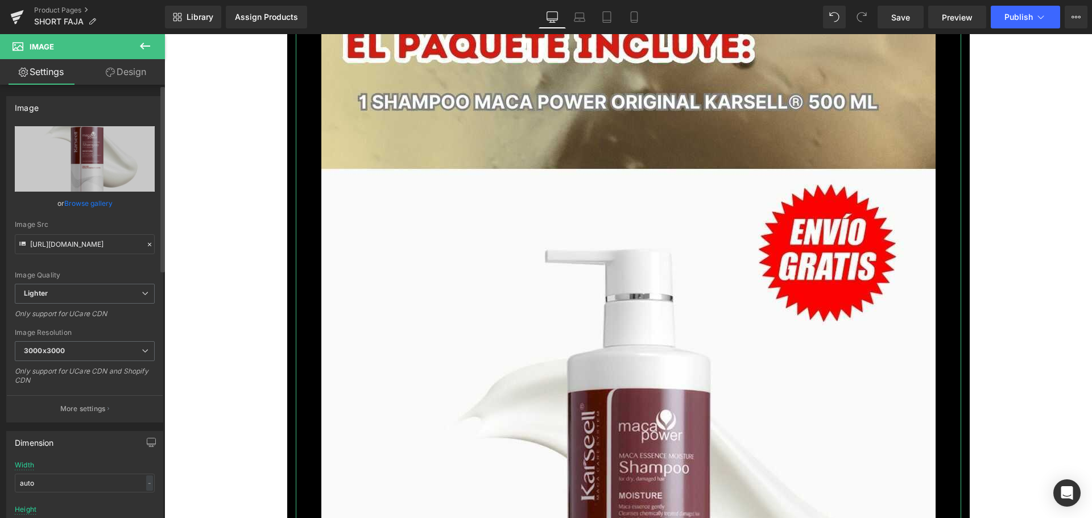
click at [97, 205] on link "Browse gallery" at bounding box center [88, 203] width 48 height 20
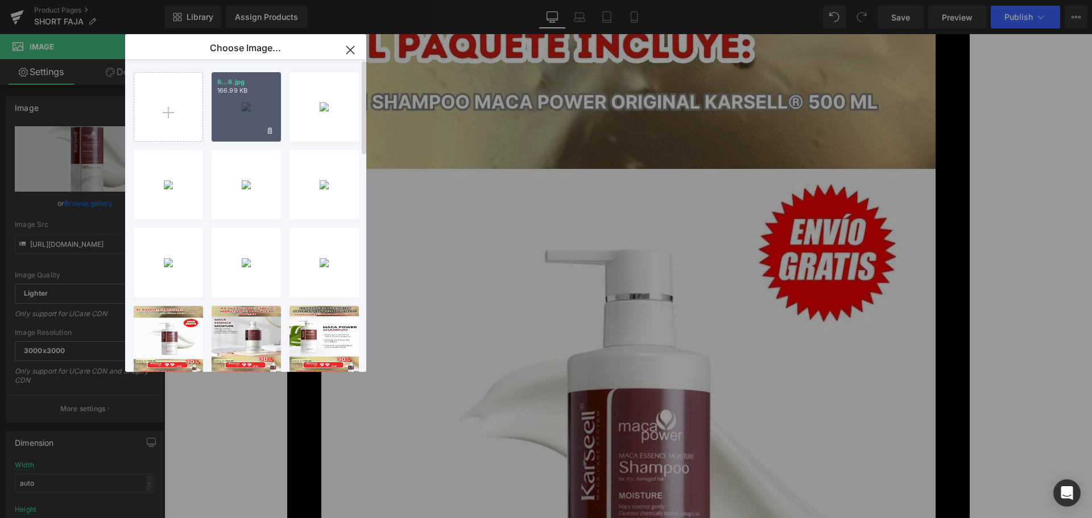
click at [244, 117] on div "6...6.jpg 166.99 KB" at bounding box center [246, 106] width 69 height 69
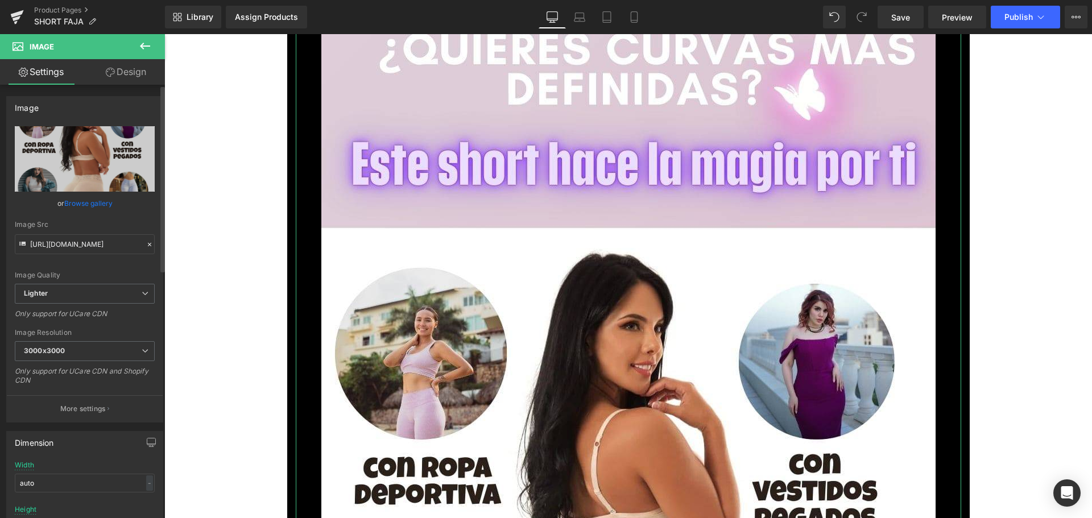
click at [93, 206] on link "Browse gallery" at bounding box center [88, 203] width 48 height 20
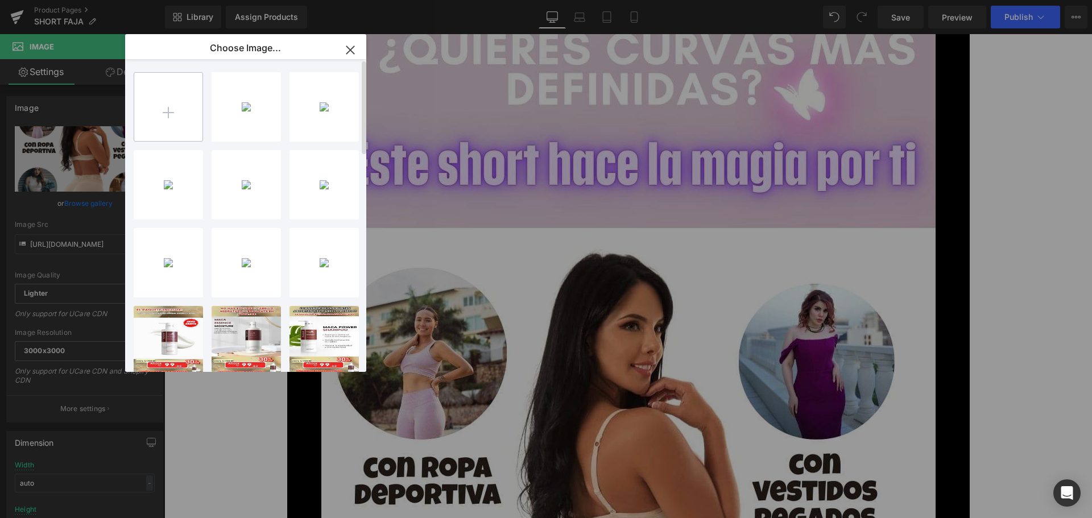
click at [0, 0] on input "file" at bounding box center [0, 0] width 0 height 0
drag, startPoint x: 349, startPoint y: 45, endPoint x: 266, endPoint y: 166, distance: 146.7
click at [349, 45] on icon "button" at bounding box center [350, 50] width 18 height 18
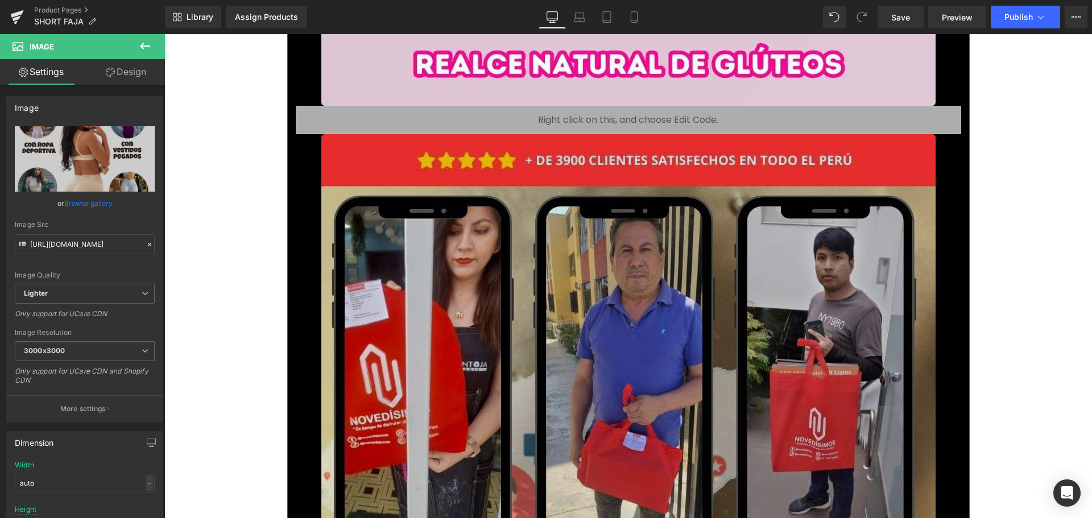
scroll to position [7337, 0]
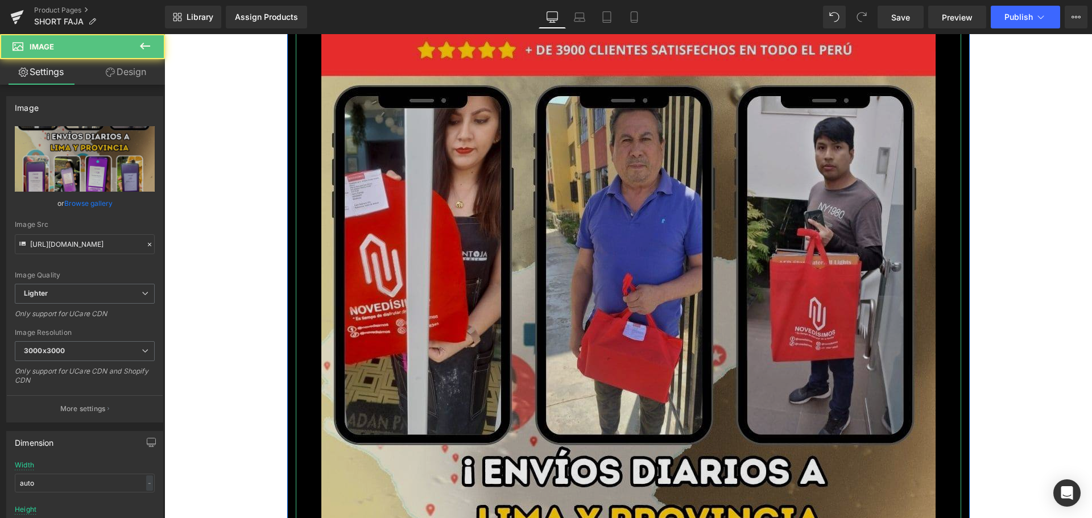
drag, startPoint x: 435, startPoint y: 288, endPoint x: 366, endPoint y: 288, distance: 68.3
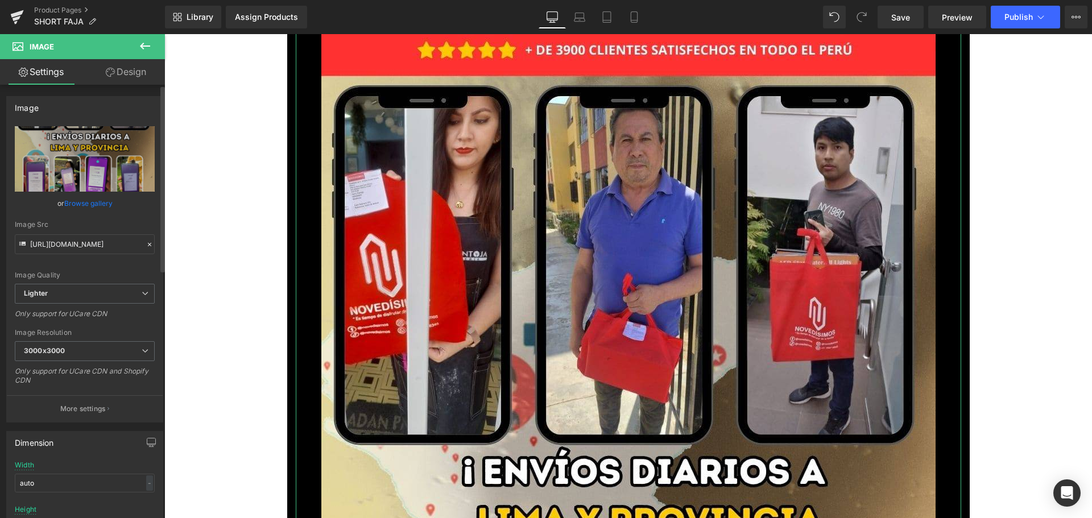
click at [91, 203] on link "Browse gallery" at bounding box center [88, 203] width 48 height 20
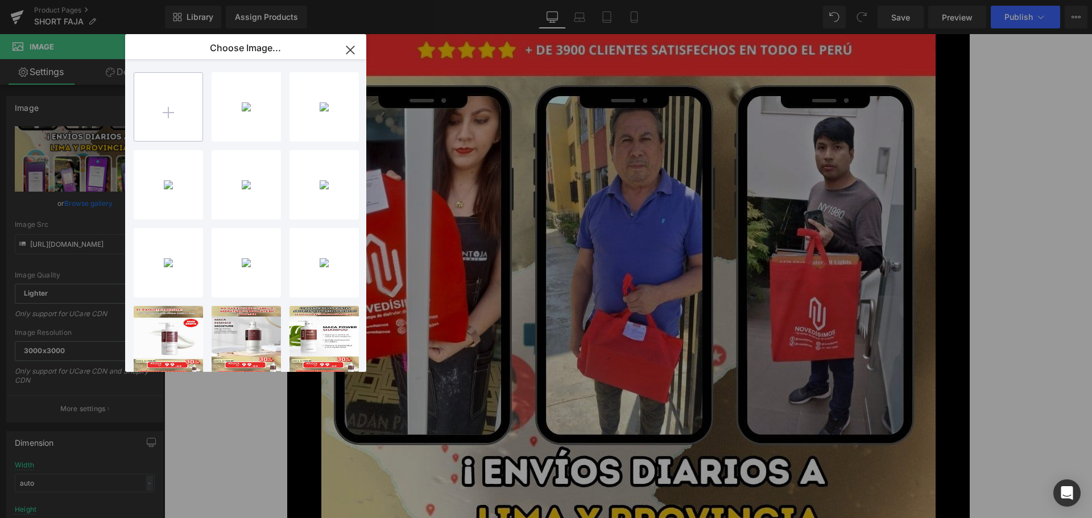
click at [0, 0] on input "file" at bounding box center [0, 0] width 0 height 0
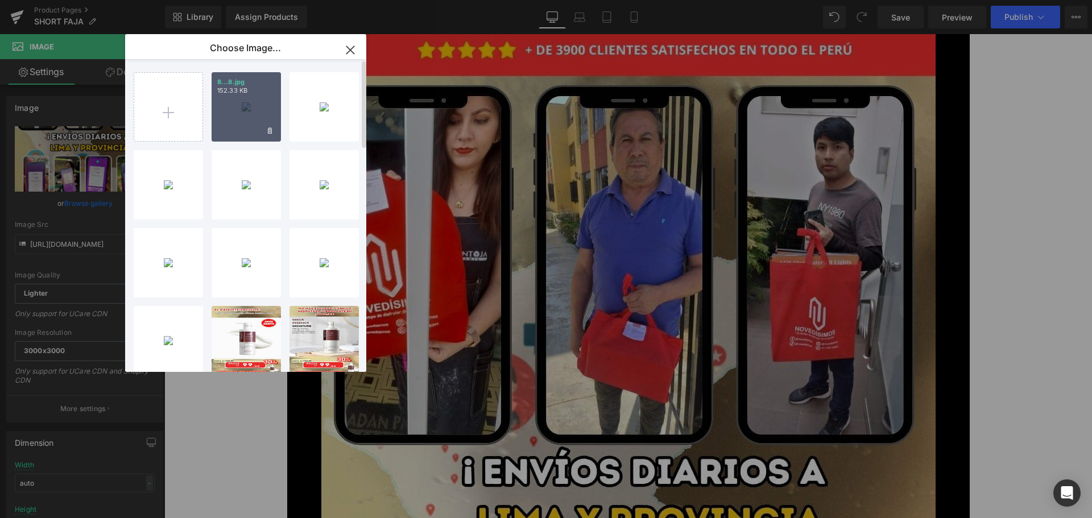
click at [243, 99] on div "8...8.jpg 152.33 KB" at bounding box center [246, 106] width 69 height 69
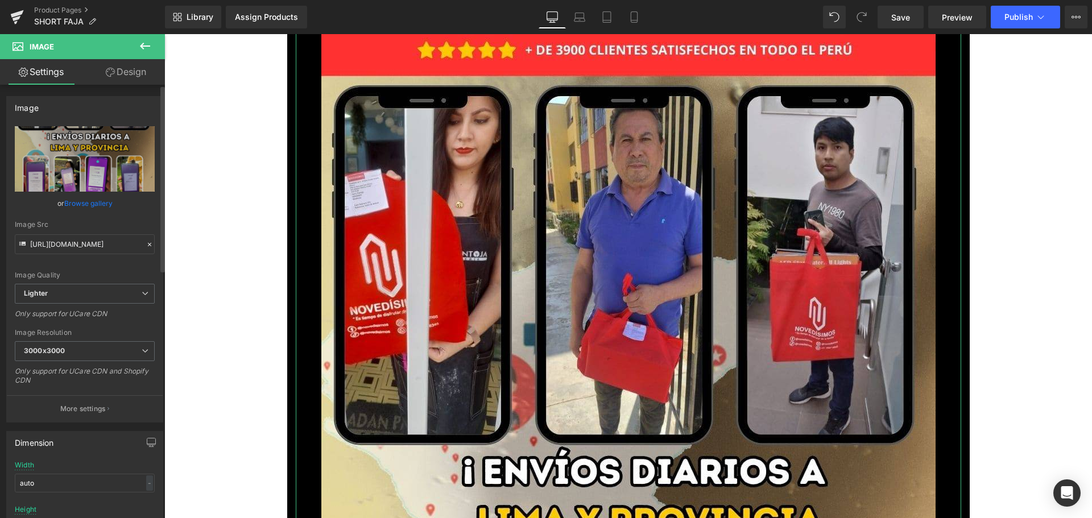
click at [99, 199] on link "Browse gallery" at bounding box center [88, 203] width 48 height 20
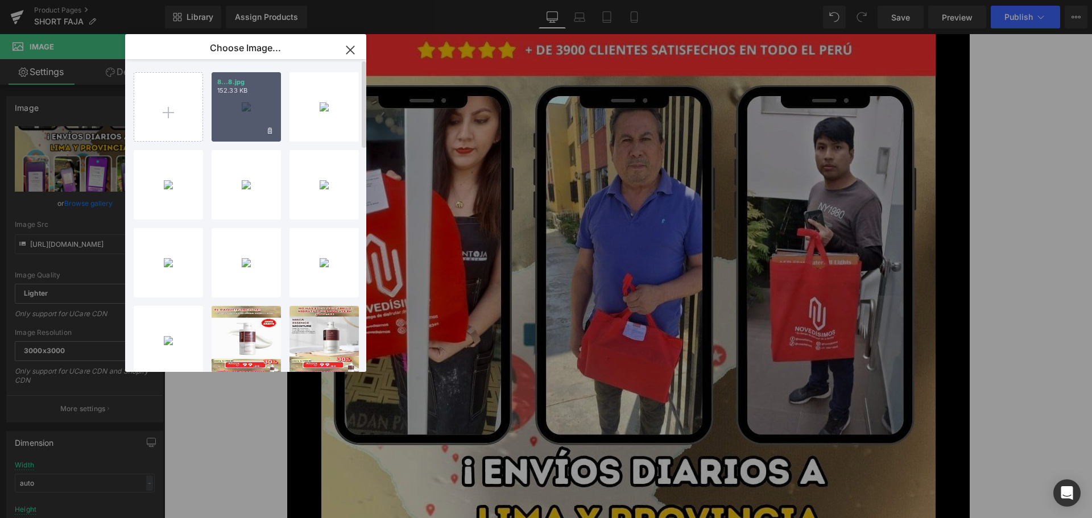
click at [234, 94] on p "152.33 KB" at bounding box center [246, 90] width 58 height 9
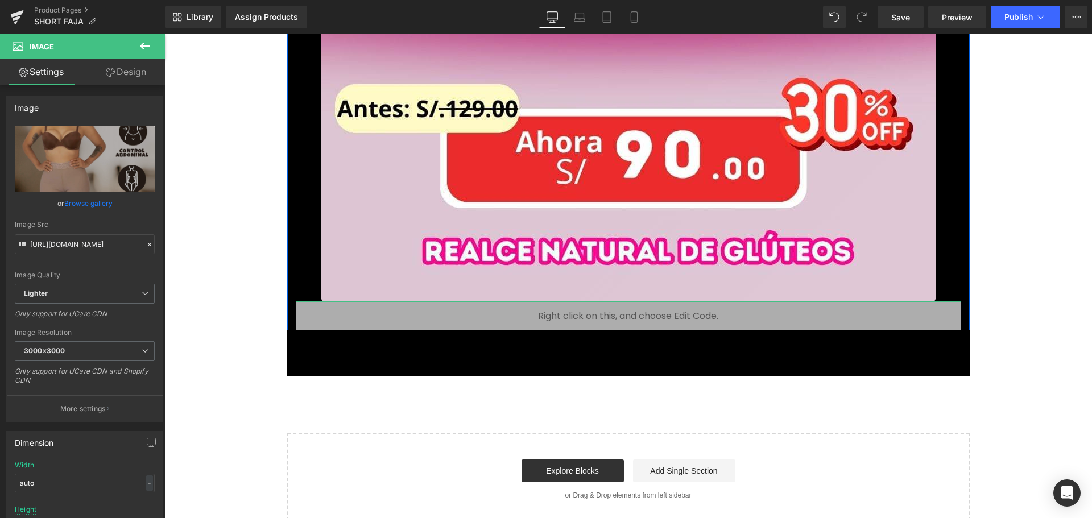
scroll to position [8159, 0]
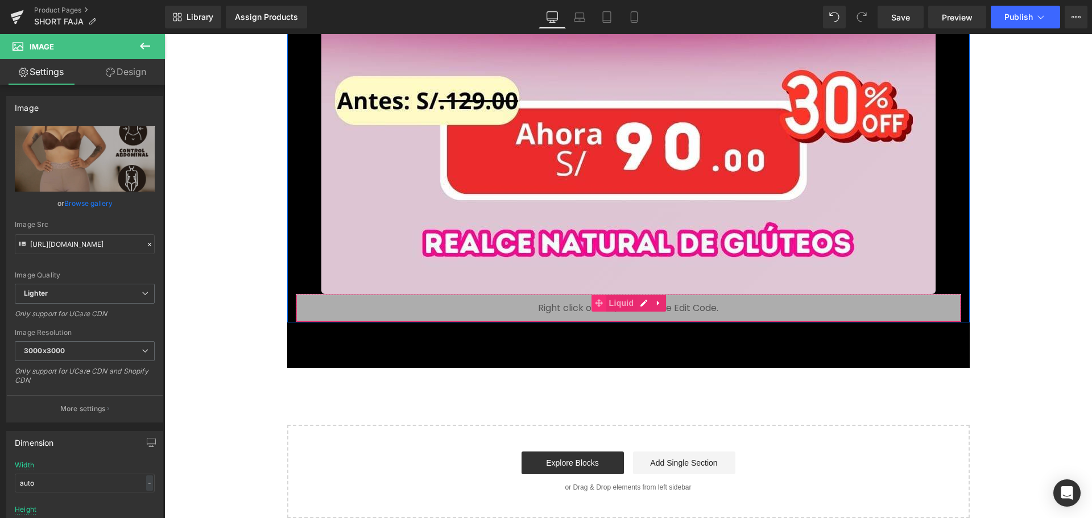
click at [601, 303] on span at bounding box center [599, 303] width 15 height 17
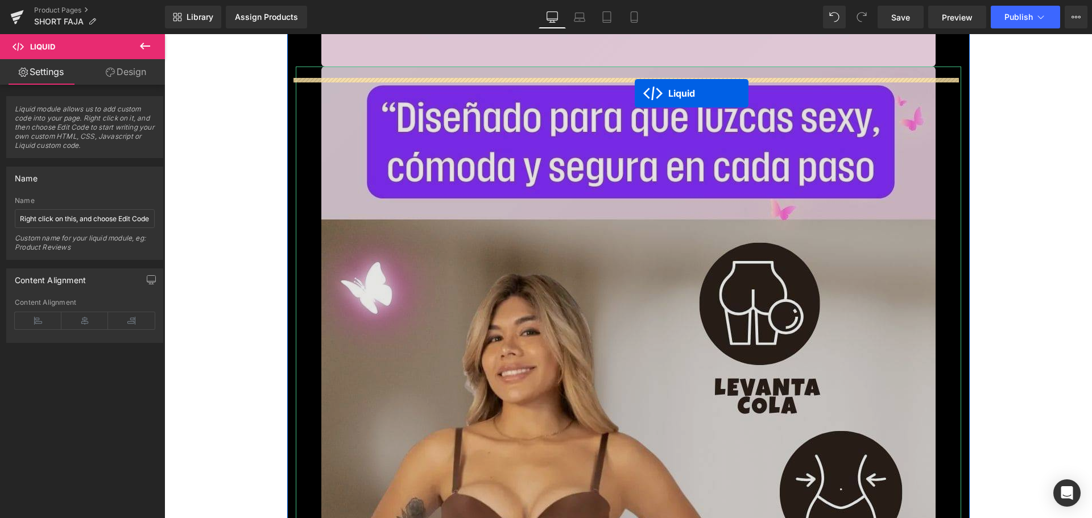
scroll to position [8375, 0]
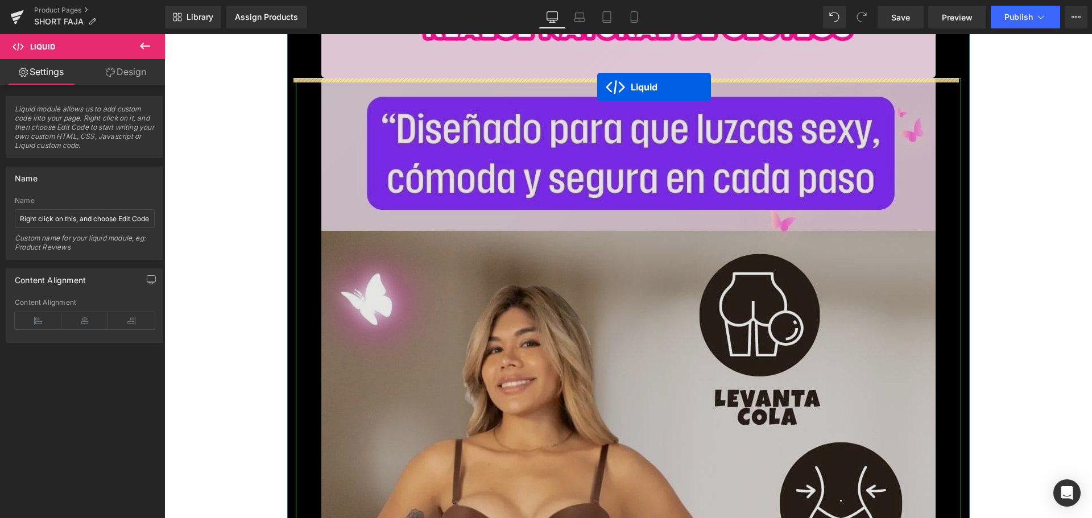
drag, startPoint x: 610, startPoint y: 247, endPoint x: 597, endPoint y: 87, distance: 160.9
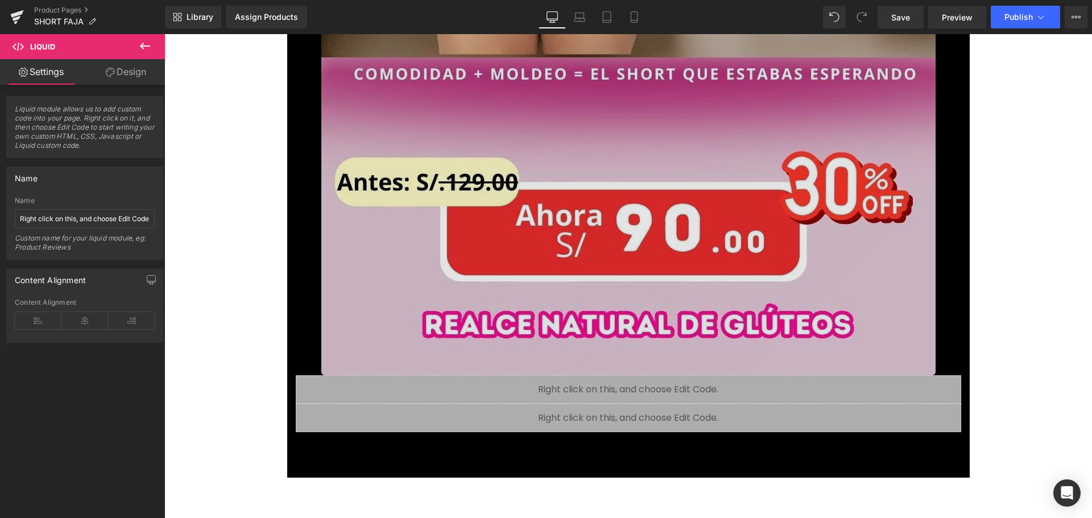
scroll to position [10400, 0]
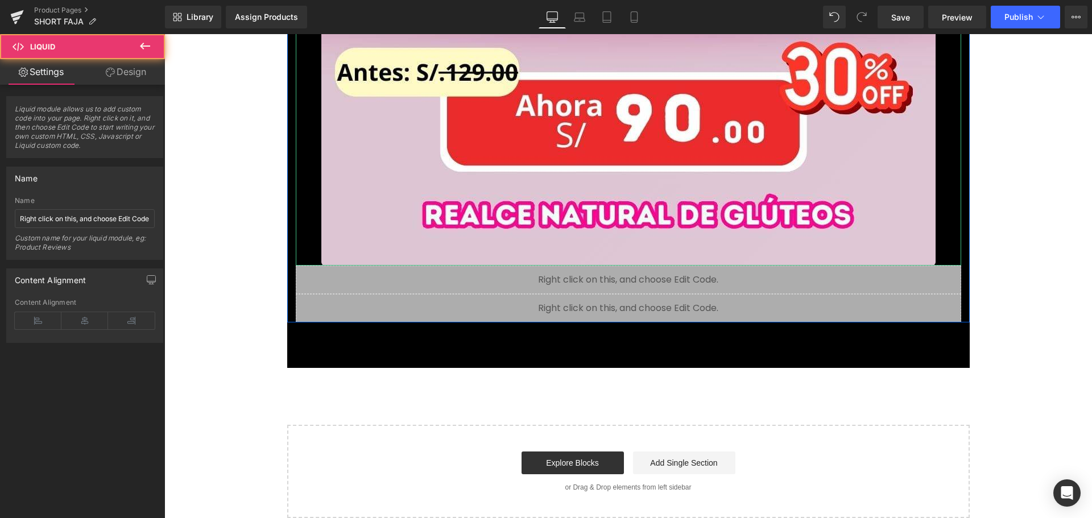
drag, startPoint x: 595, startPoint y: 316, endPoint x: 585, endPoint y: 305, distance: 14.9
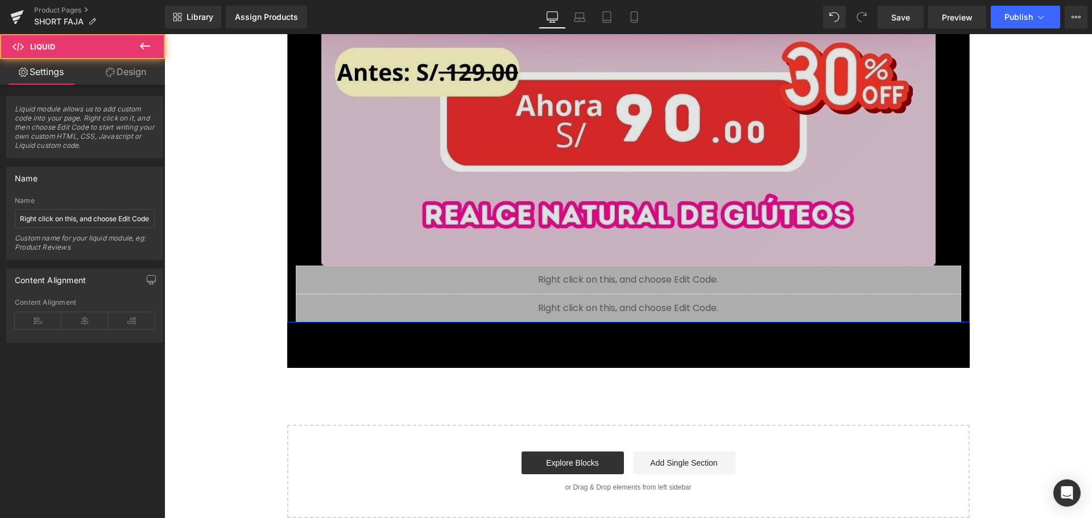
drag, startPoint x: 580, startPoint y: 271, endPoint x: 592, endPoint y: 241, distance: 32.6
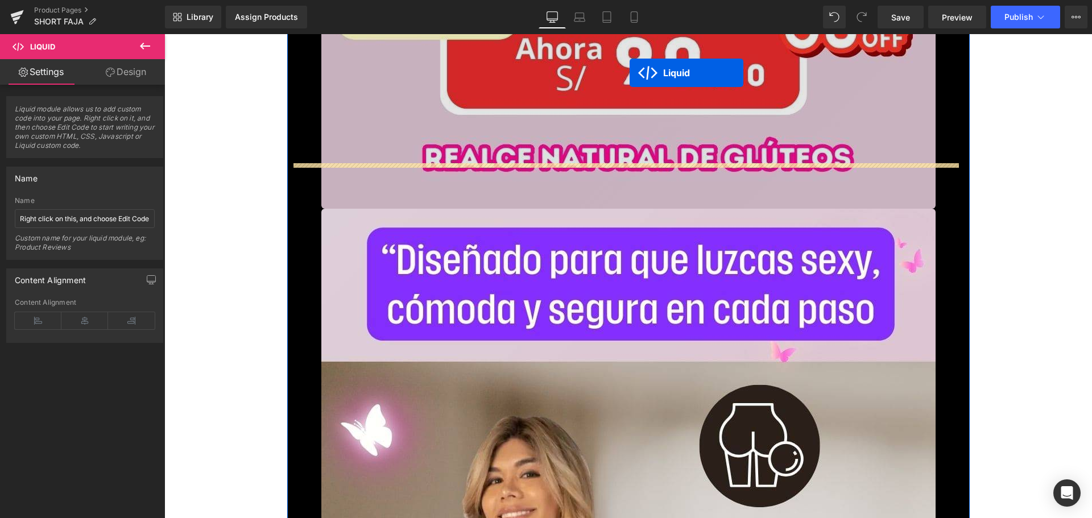
scroll to position [9354, 0]
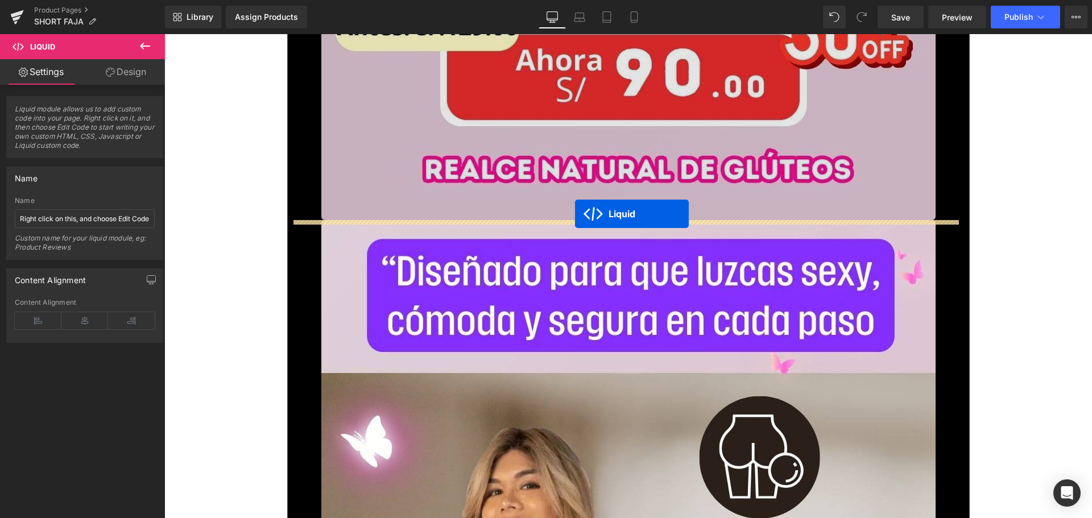
drag, startPoint x: 595, startPoint y: 303, endPoint x: 575, endPoint y: 214, distance: 90.9
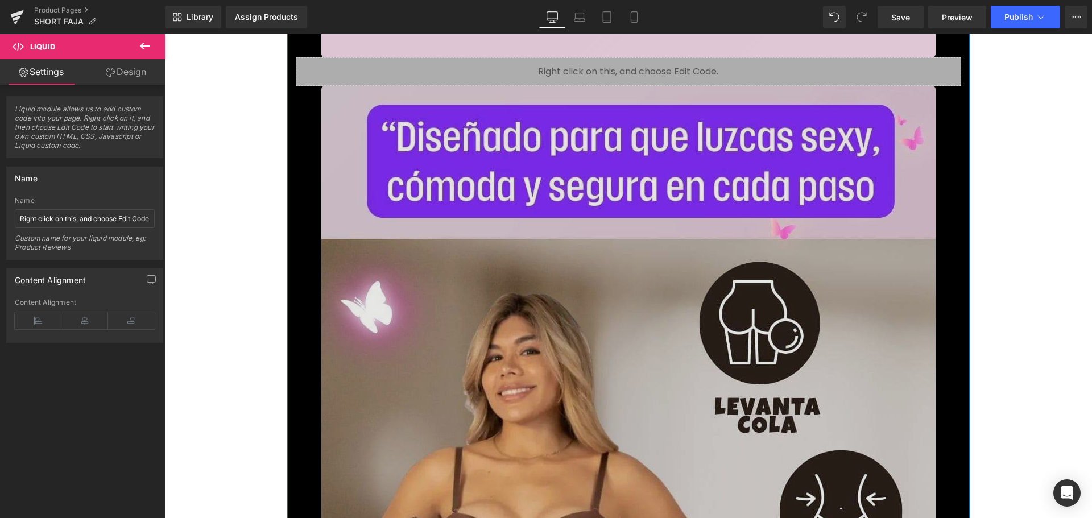
scroll to position [8500, 0]
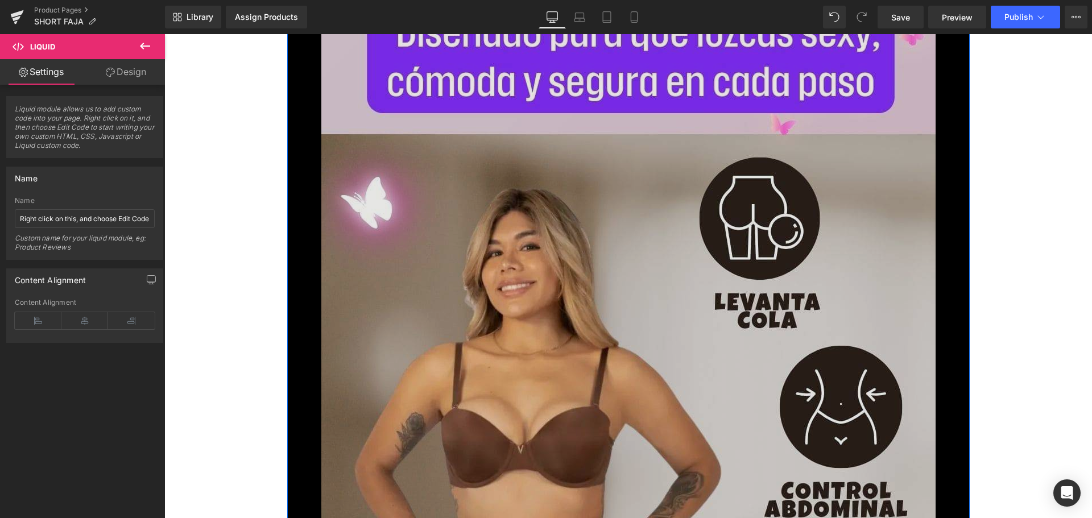
click at [458, 212] on img at bounding box center [628, 527] width 614 height 1092
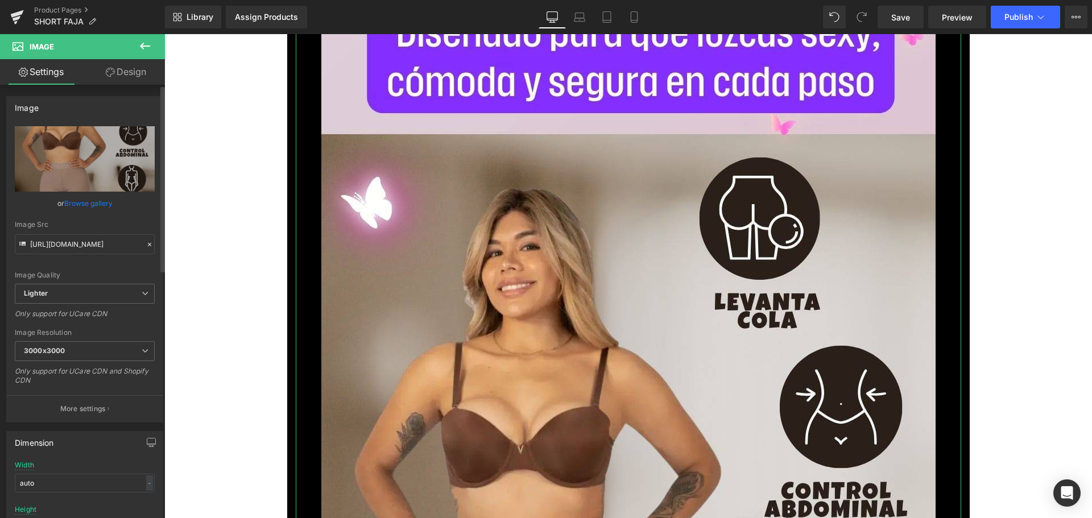
click at [92, 202] on link "Browse gallery" at bounding box center [88, 203] width 48 height 20
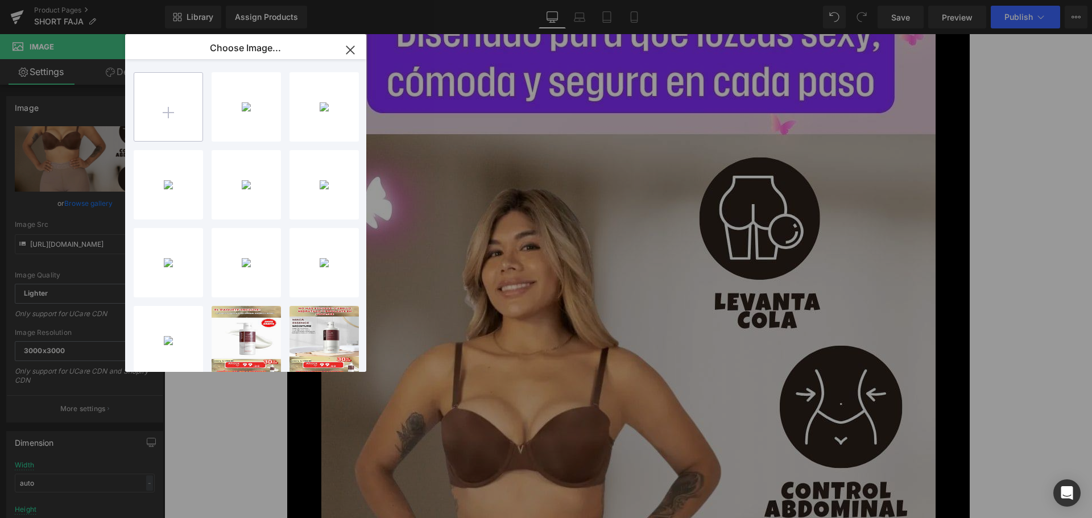
click at [0, 0] on input "file" at bounding box center [0, 0] width 0 height 0
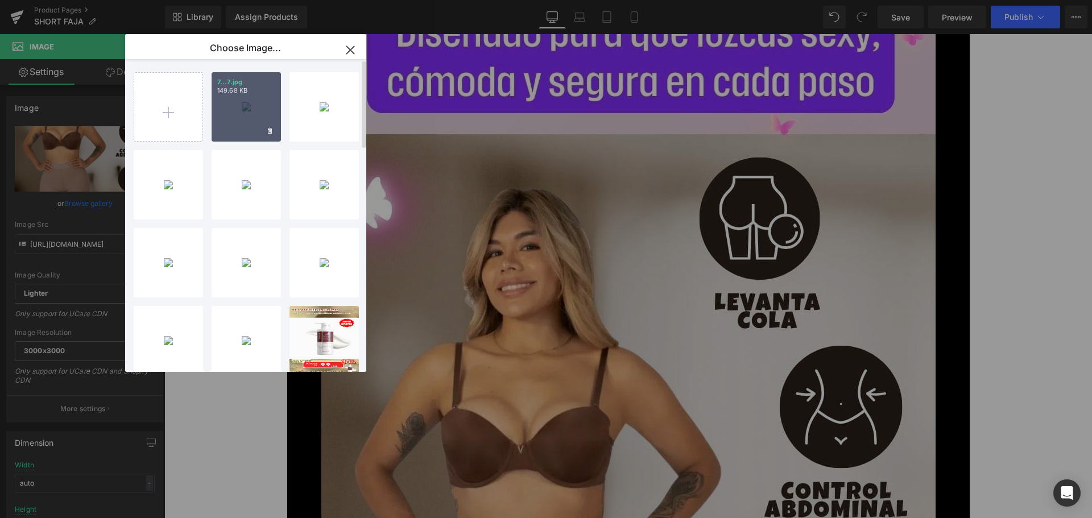
click at [260, 107] on div "7...7.jpg 149.68 KB" at bounding box center [246, 106] width 69 height 69
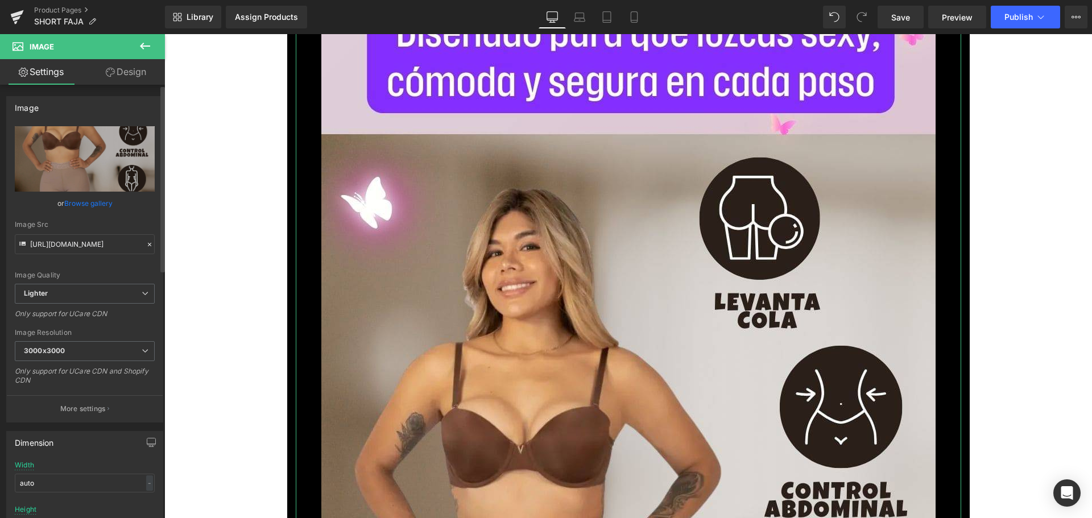
click at [107, 199] on link "Browse gallery" at bounding box center [88, 203] width 48 height 20
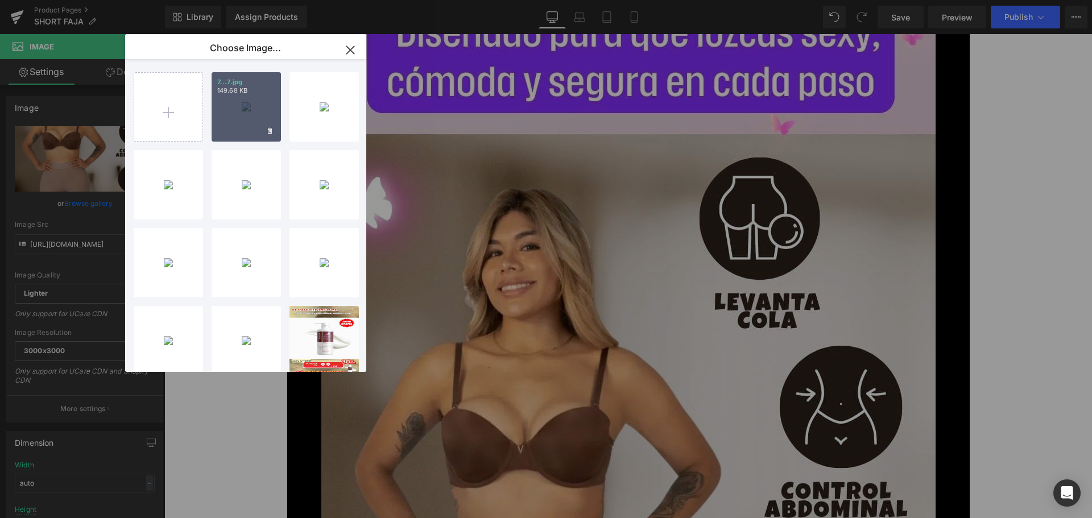
click at [229, 107] on div "7...7.jpg 149.68 KB" at bounding box center [246, 106] width 69 height 69
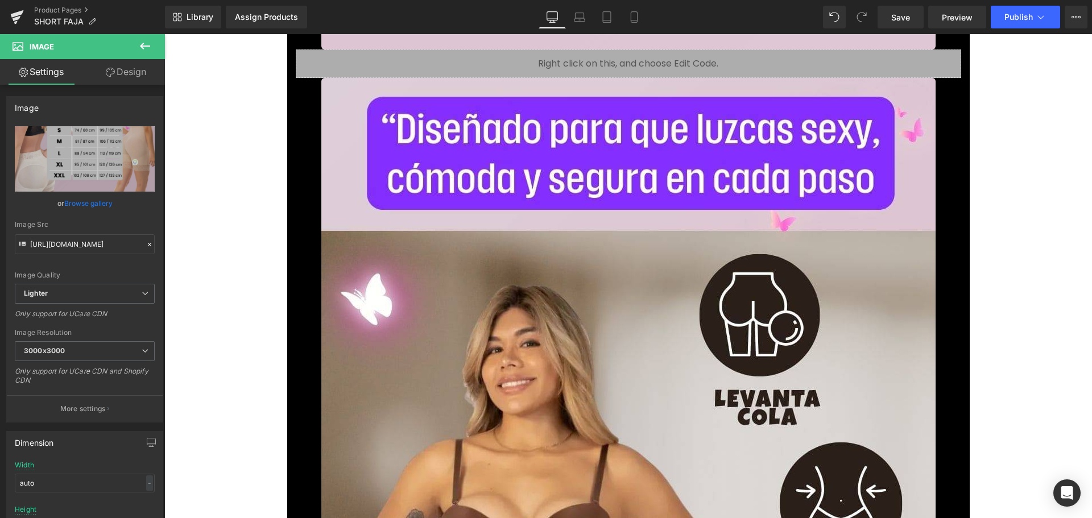
scroll to position [9809, 0]
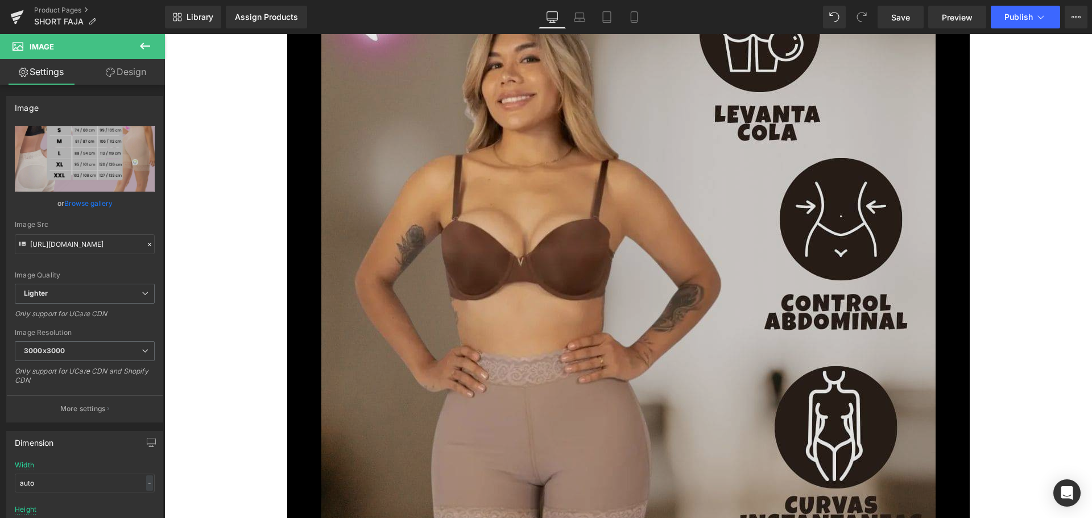
click at [543, 395] on img at bounding box center [628, 340] width 614 height 1092
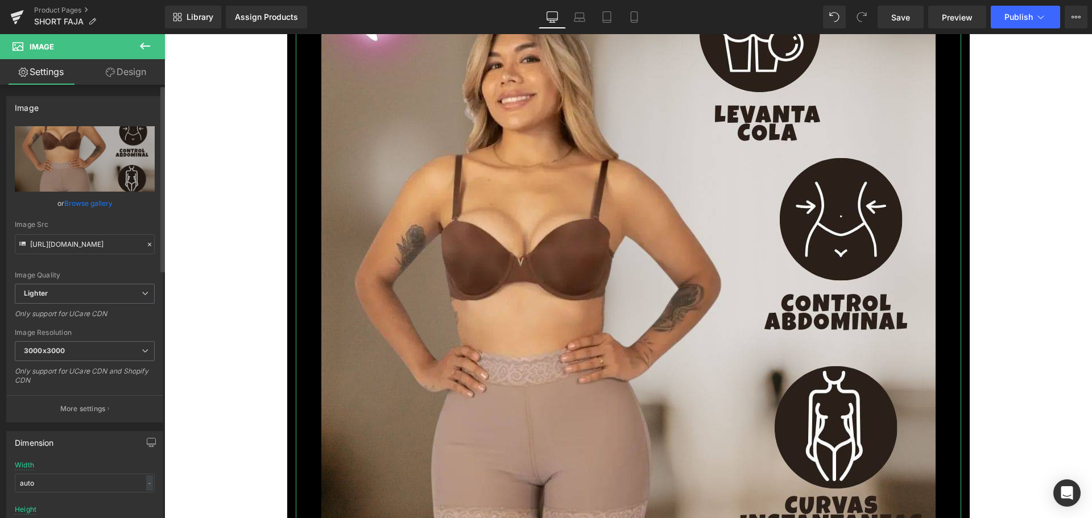
click at [88, 202] on link "Browse gallery" at bounding box center [88, 203] width 48 height 20
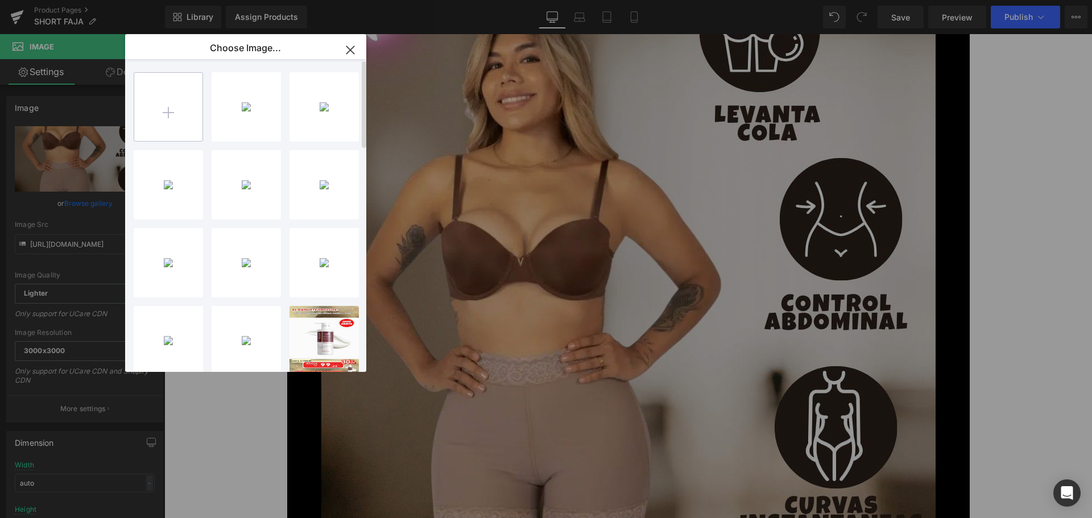
click at [0, 0] on input "file" at bounding box center [0, 0] width 0 height 0
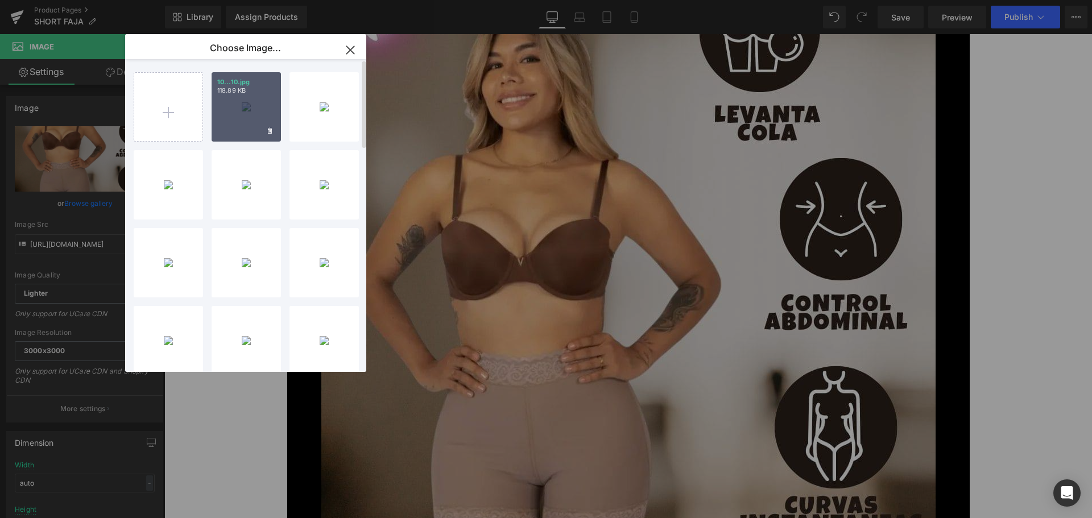
click at [239, 107] on div "10...10.jpg 118.89 KB" at bounding box center [246, 106] width 69 height 69
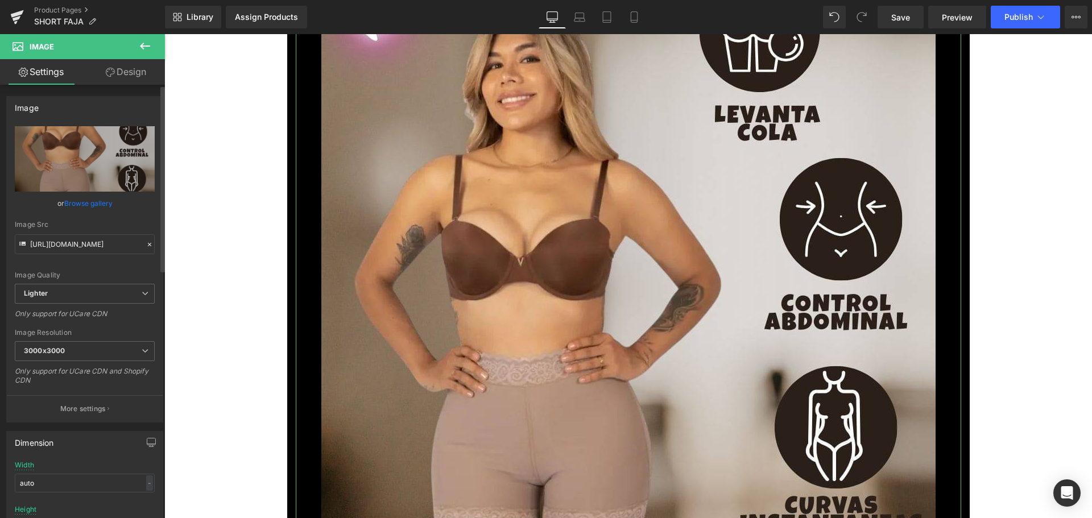
click at [89, 202] on link "Browse gallery" at bounding box center [88, 203] width 48 height 20
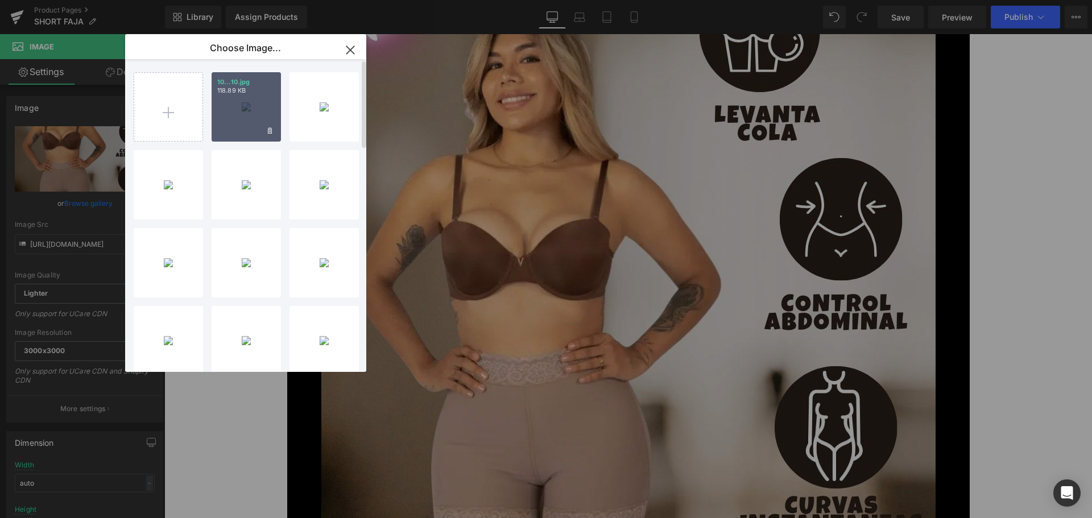
click at [247, 107] on div "10...10.jpg 118.89 KB" at bounding box center [246, 106] width 69 height 69
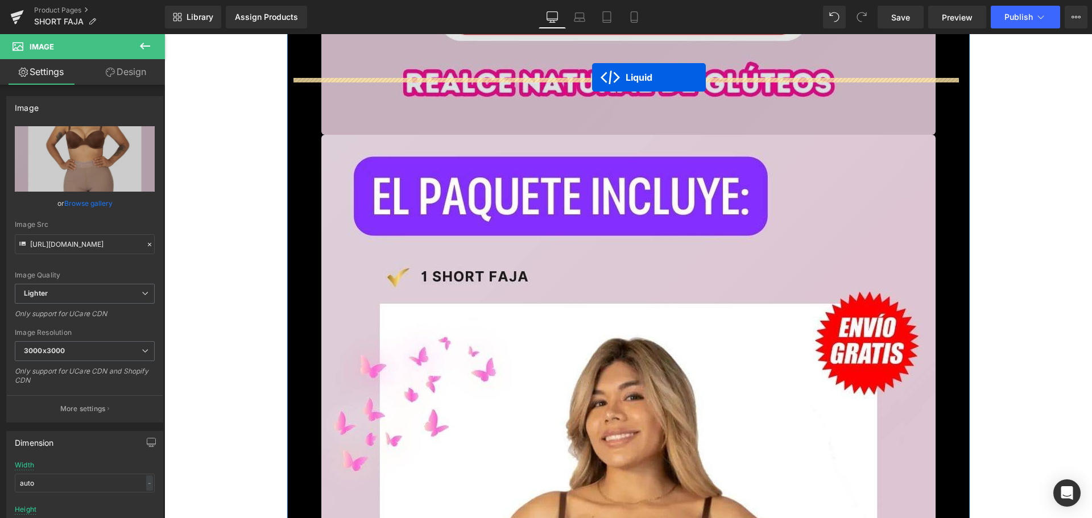
scroll to position [10525, 0]
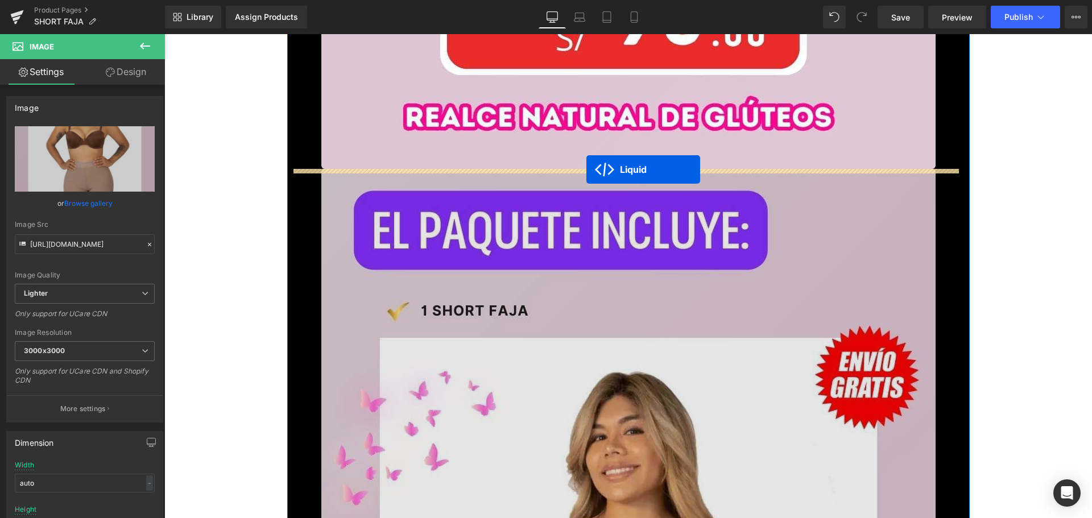
drag, startPoint x: 593, startPoint y: 302, endPoint x: 586, endPoint y: 169, distance: 132.7
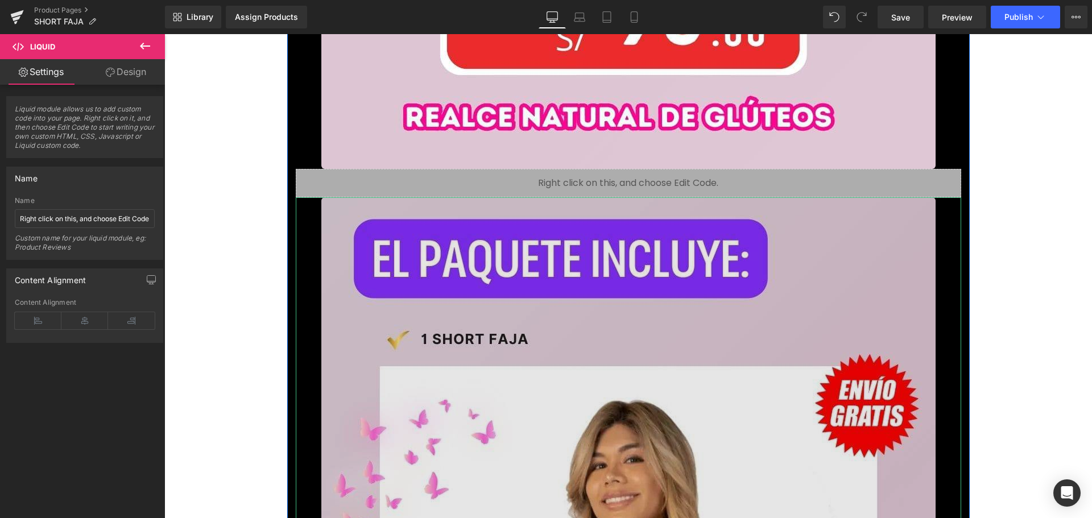
scroll to position [10696, 0]
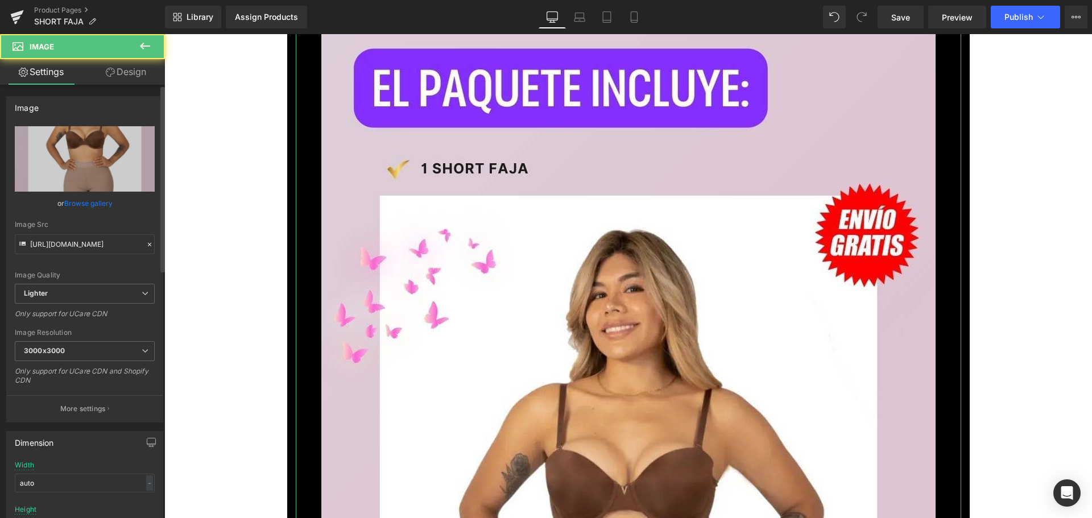
click at [85, 201] on link "Browse gallery" at bounding box center [88, 203] width 48 height 20
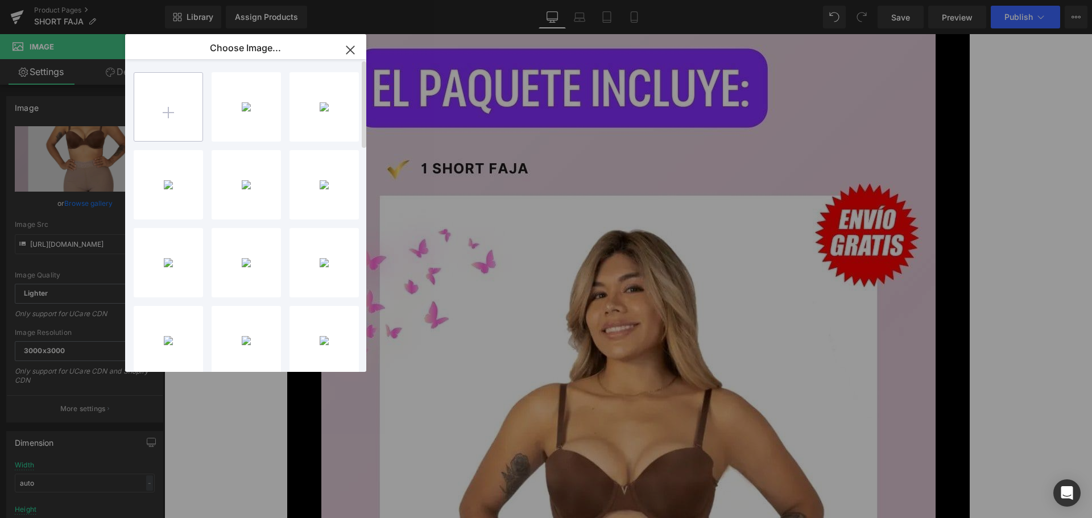
click at [0, 0] on input "file" at bounding box center [0, 0] width 0 height 0
click at [237, 94] on p "254.24 KB" at bounding box center [246, 90] width 58 height 9
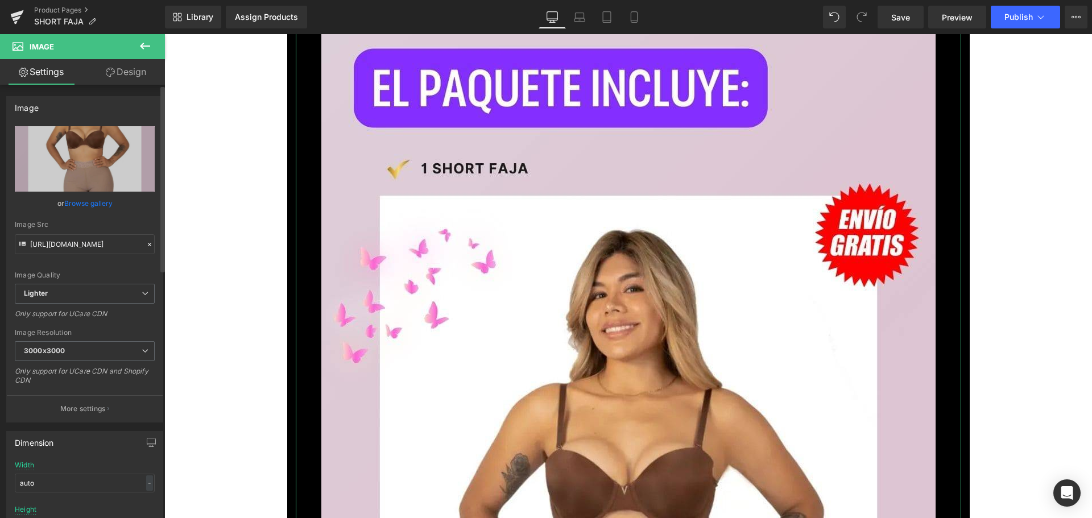
click at [108, 198] on link "Browse gallery" at bounding box center [88, 203] width 48 height 20
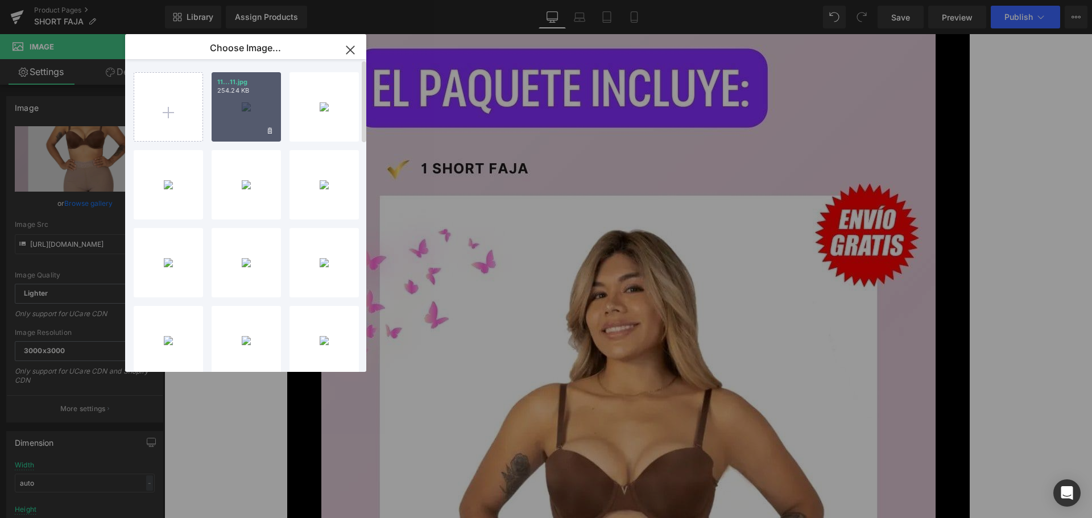
click at [257, 93] on p "254.24 KB" at bounding box center [246, 90] width 58 height 9
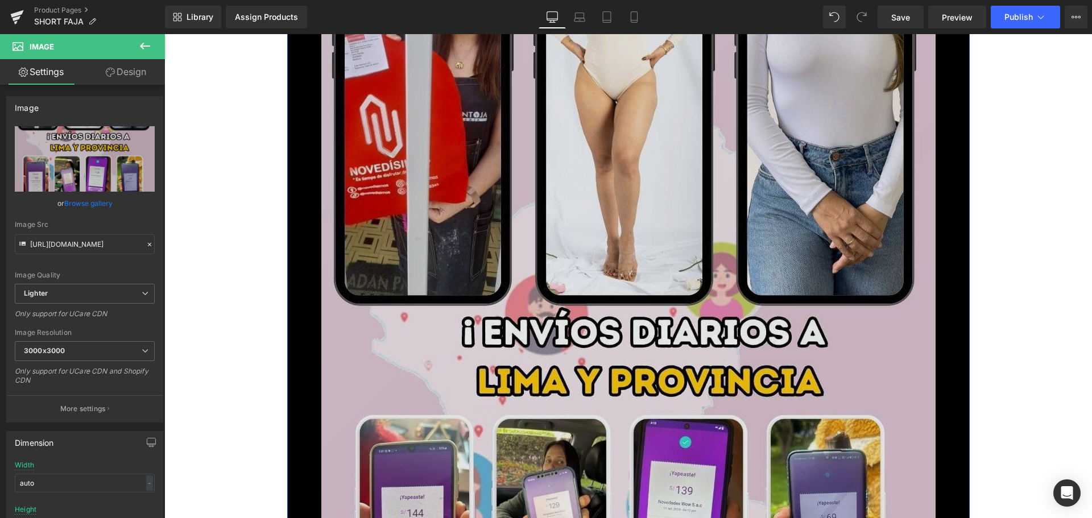
scroll to position [10611, 0]
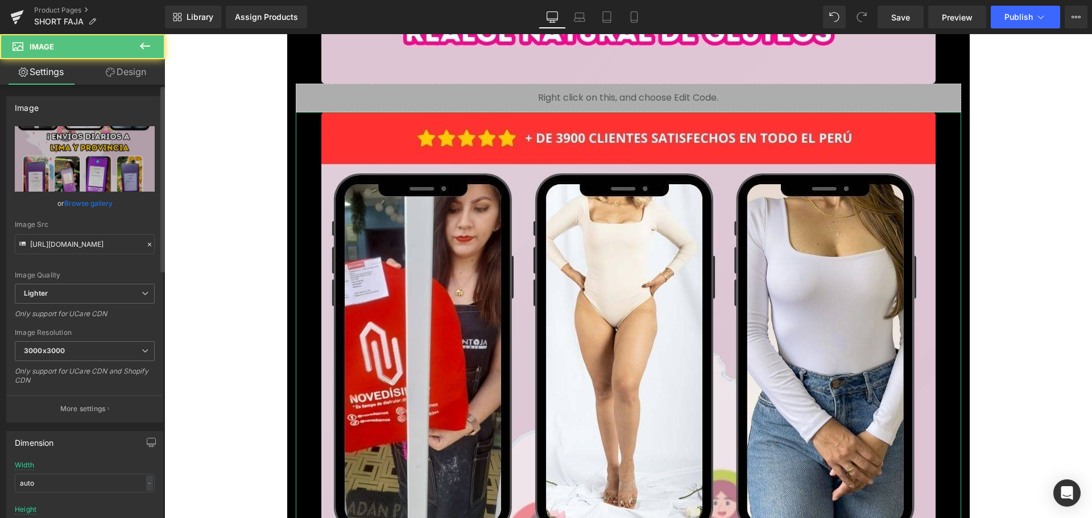
click at [96, 201] on link "Browse gallery" at bounding box center [88, 203] width 48 height 20
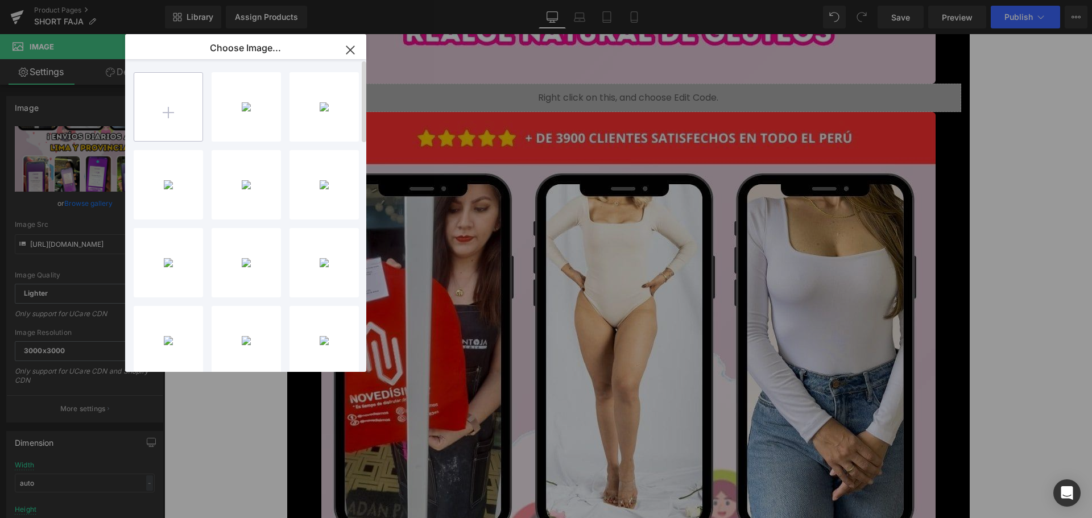
click at [0, 0] on input "file" at bounding box center [0, 0] width 0 height 0
type input "C:\fakepath\SHORT FAJA (1).jpg"
drag, startPoint x: 241, startPoint y: 107, endPoint x: 77, endPoint y: 75, distance: 167.7
click at [241, 107] on div "SHORT F... _1_.jpg 258.18 KB" at bounding box center [246, 106] width 69 height 69
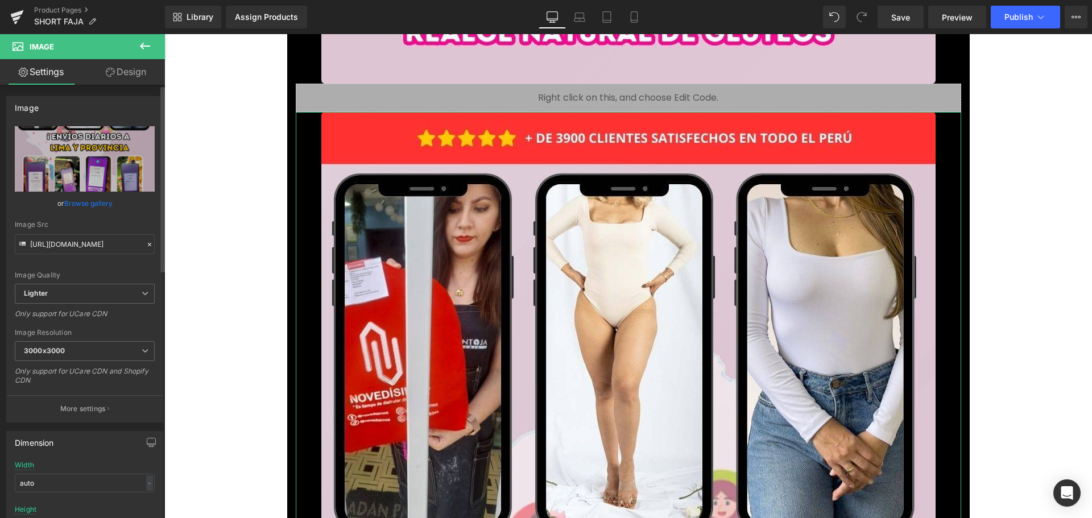
click at [86, 205] on link "Browse gallery" at bounding box center [88, 203] width 48 height 20
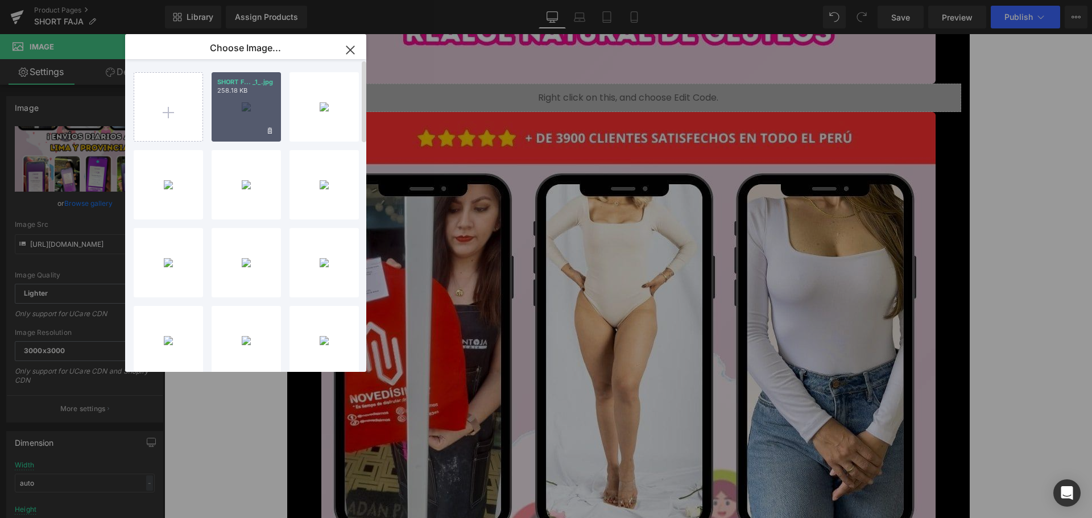
click at [249, 113] on div "SHORT F... _1_.jpg 258.18 KB" at bounding box center [246, 106] width 69 height 69
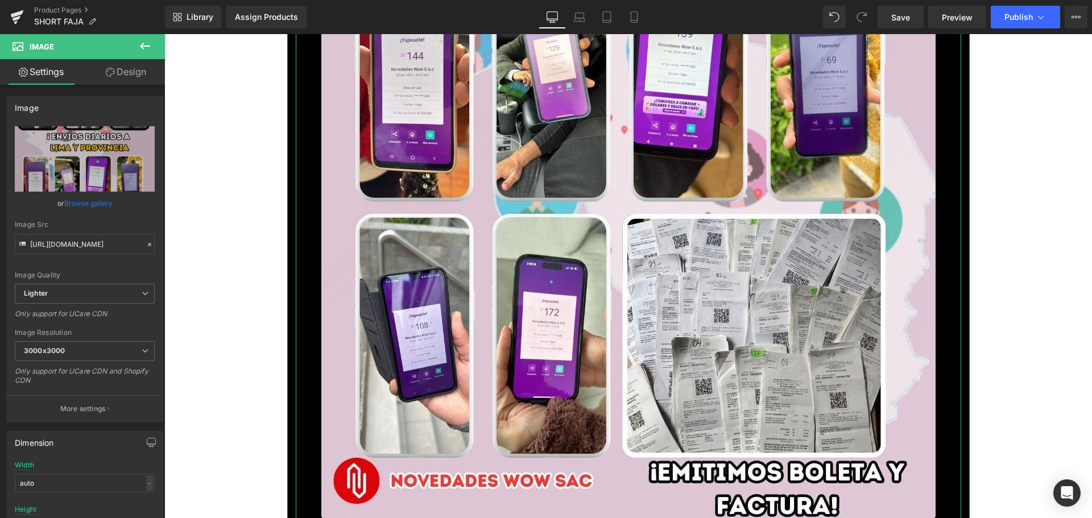
scroll to position [11464, 0]
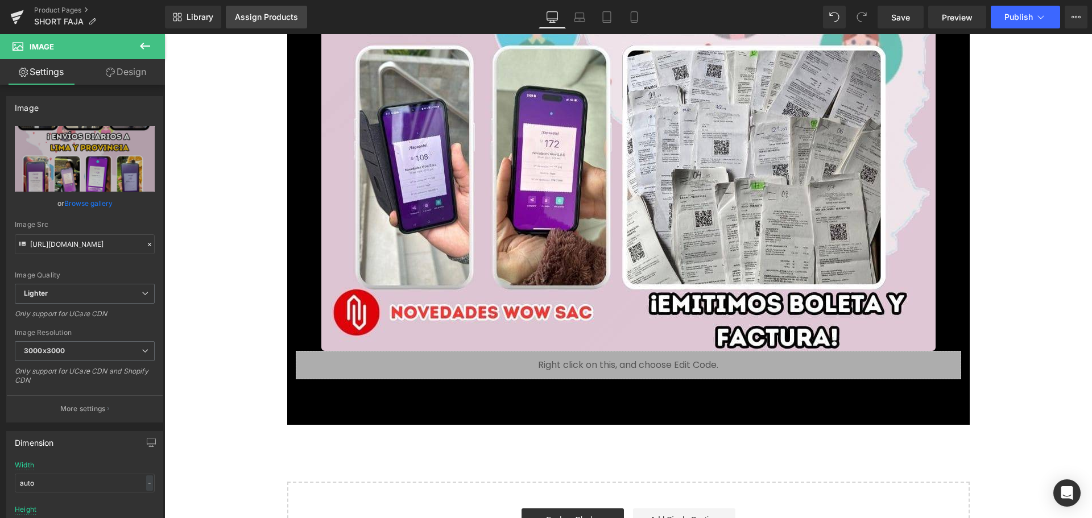
click at [258, 15] on div "Assign Products" at bounding box center [266, 17] width 63 height 9
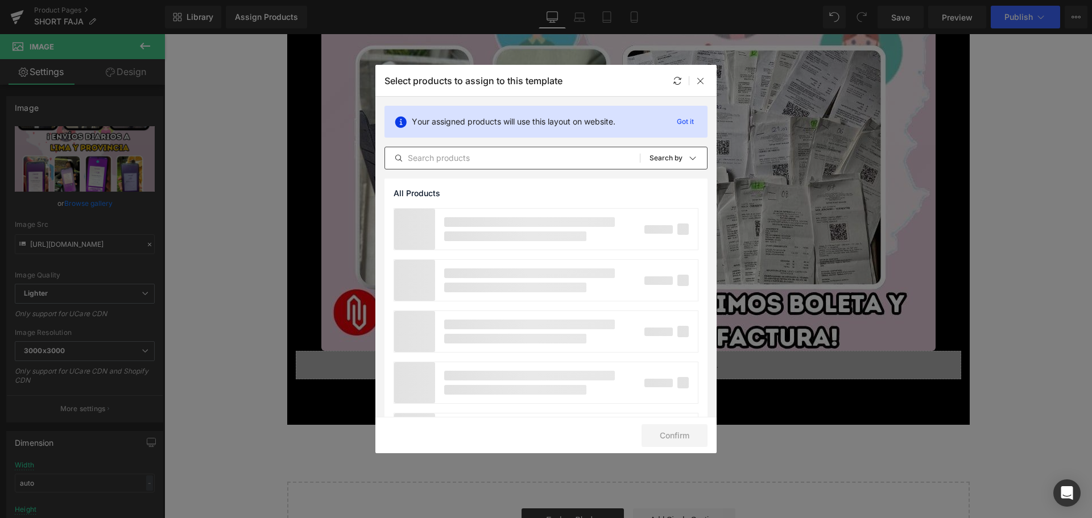
click at [499, 158] on input "text" at bounding box center [512, 158] width 255 height 14
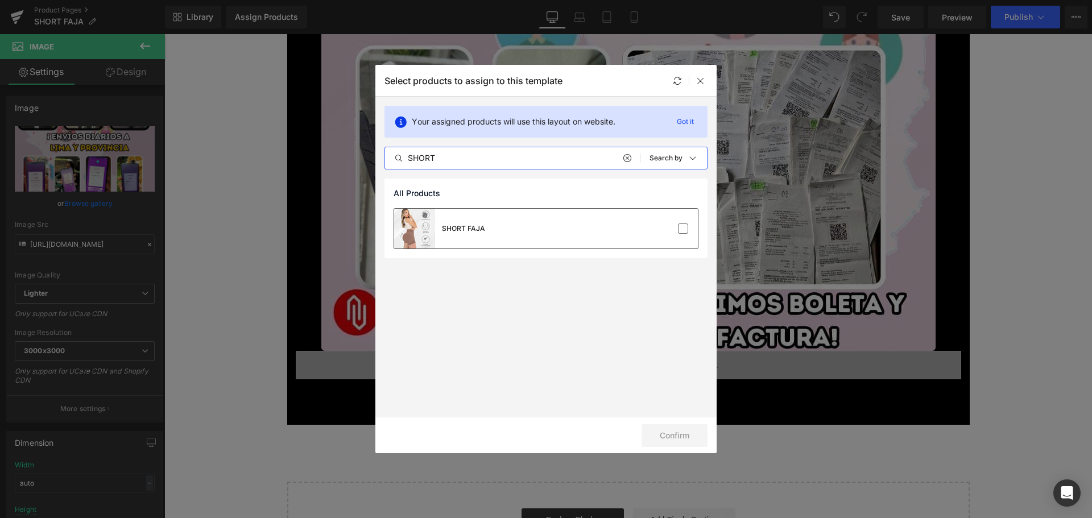
type input "SHORT"
click at [592, 234] on div "SHORT FAJA" at bounding box center [546, 229] width 304 height 40
click at [686, 434] on button "Confirm" at bounding box center [675, 435] width 66 height 23
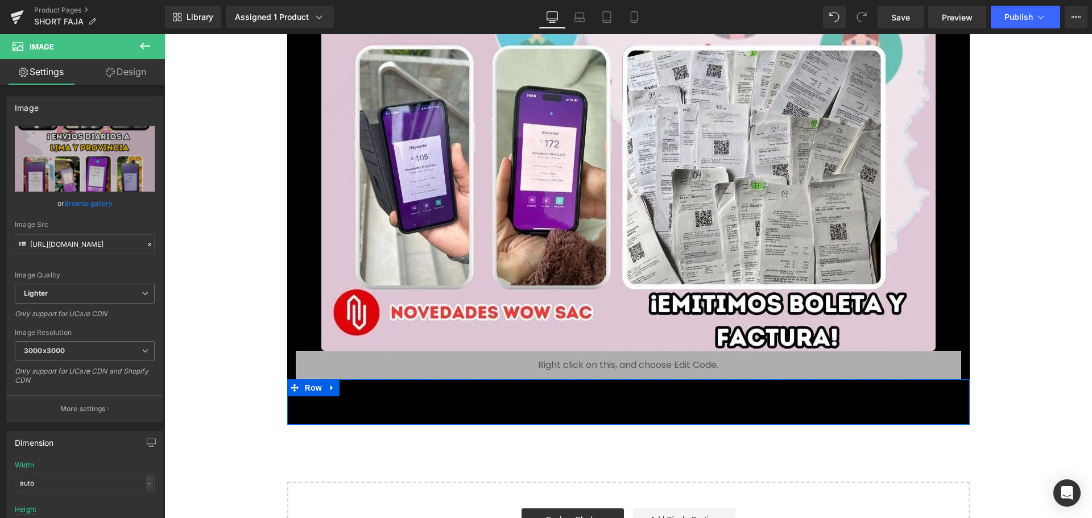
click at [582, 396] on div "Add To Cart (P) Cart Button" at bounding box center [628, 410] width 654 height 28
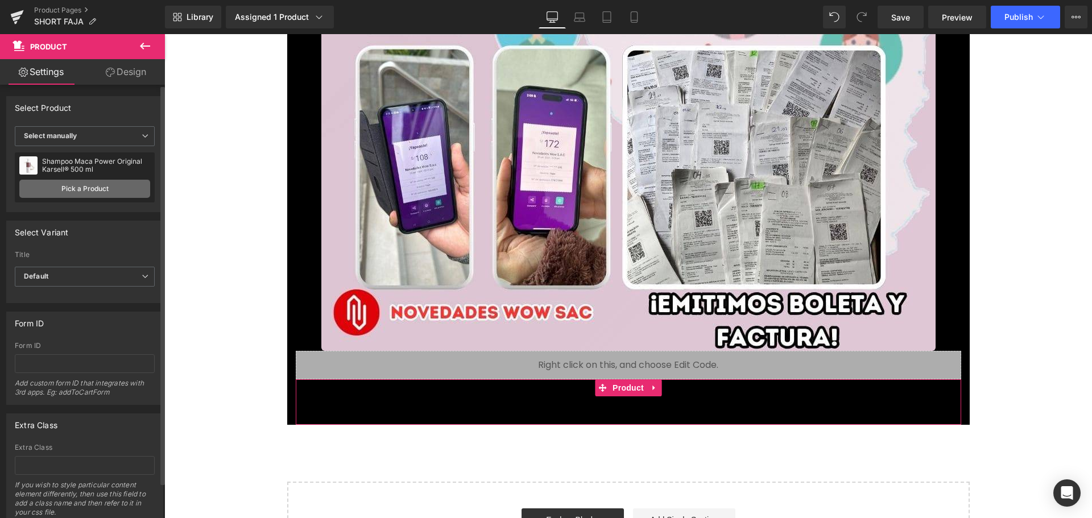
click at [109, 193] on link "Pick a Product" at bounding box center [84, 189] width 131 height 18
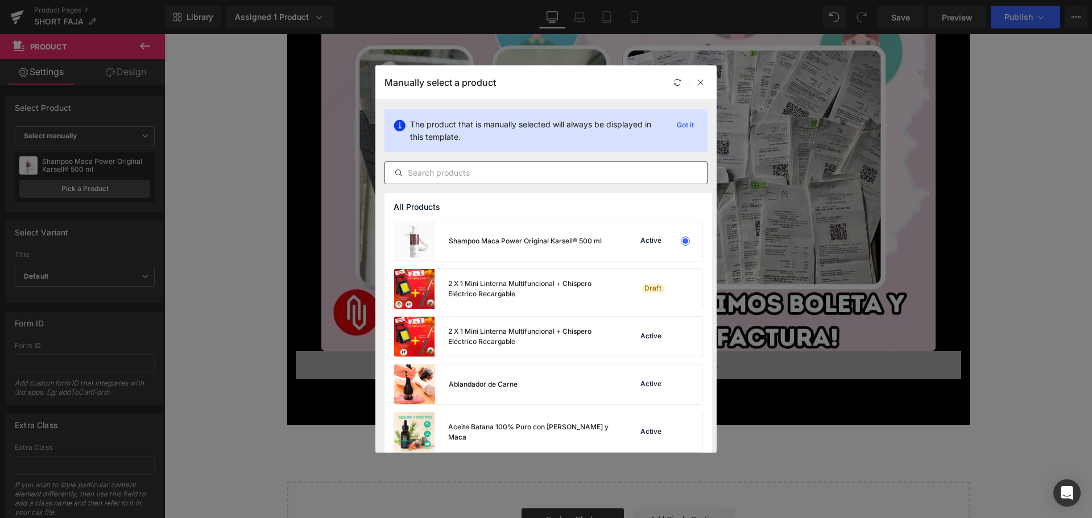
click at [477, 181] on div at bounding box center [545, 173] width 323 height 23
click at [478, 179] on input "text" at bounding box center [546, 173] width 322 height 14
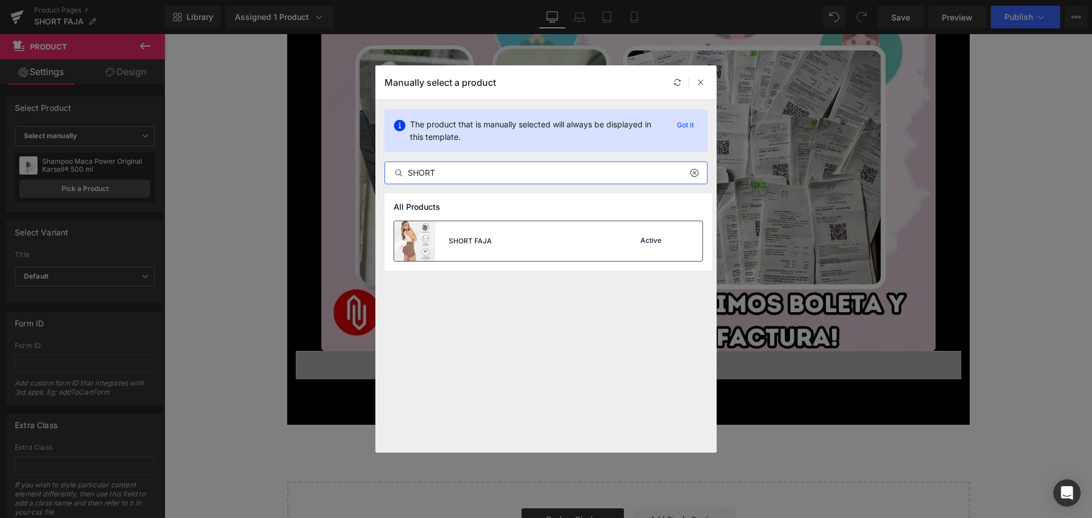
type input "SHORT"
click at [594, 242] on div "SHORT FAJA Active" at bounding box center [548, 241] width 308 height 40
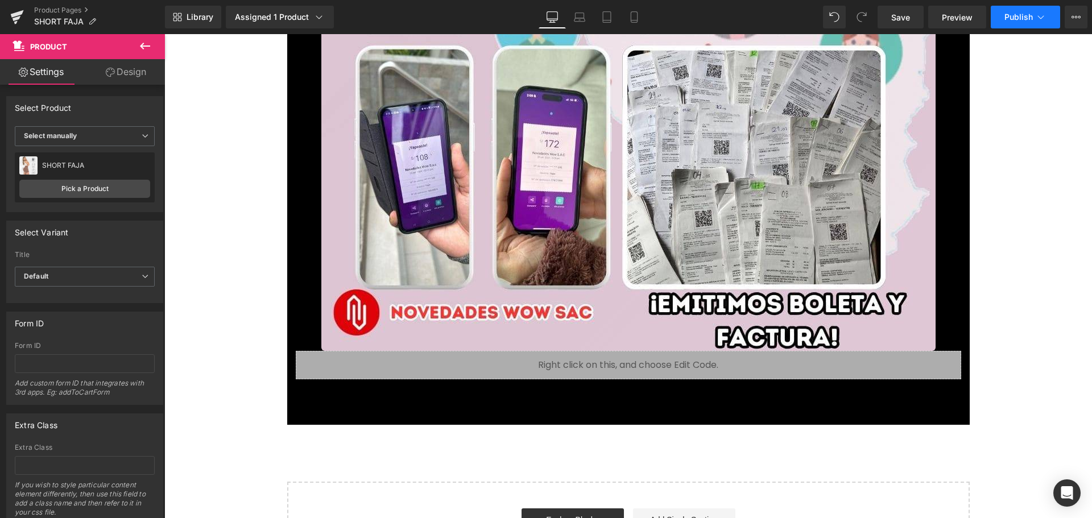
click at [1044, 18] on icon at bounding box center [1040, 16] width 11 height 11
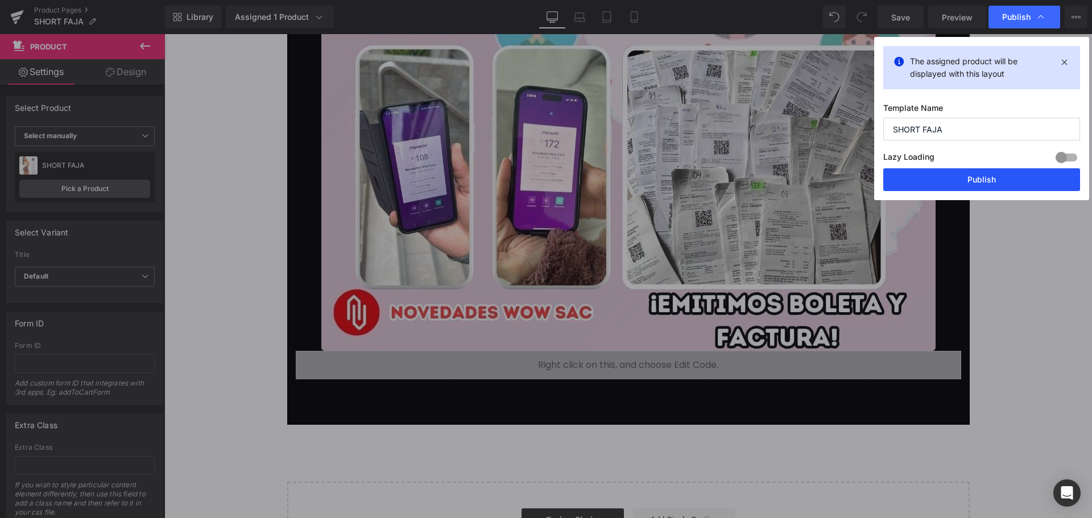
click at [1014, 175] on button "Publish" at bounding box center [981, 179] width 197 height 23
